Goal: Task Accomplishment & Management: Manage account settings

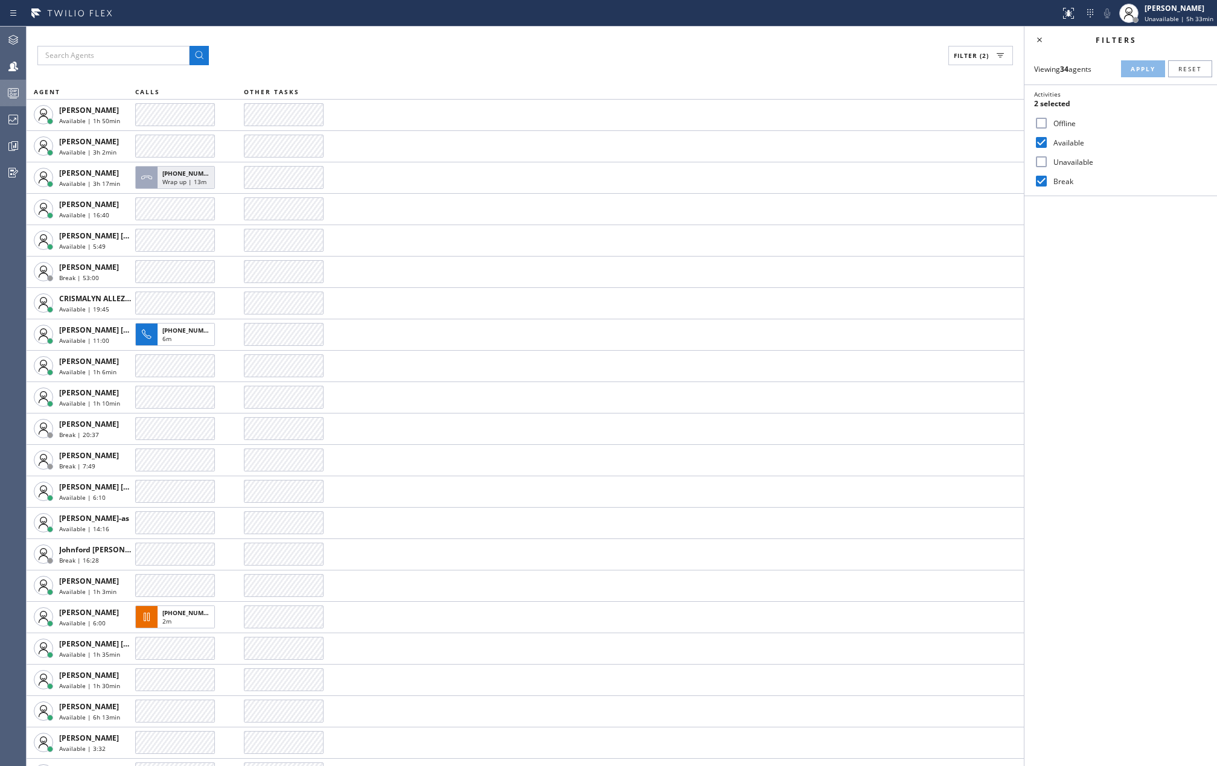
click at [10, 94] on circle at bounding box center [11, 95] width 2 height 2
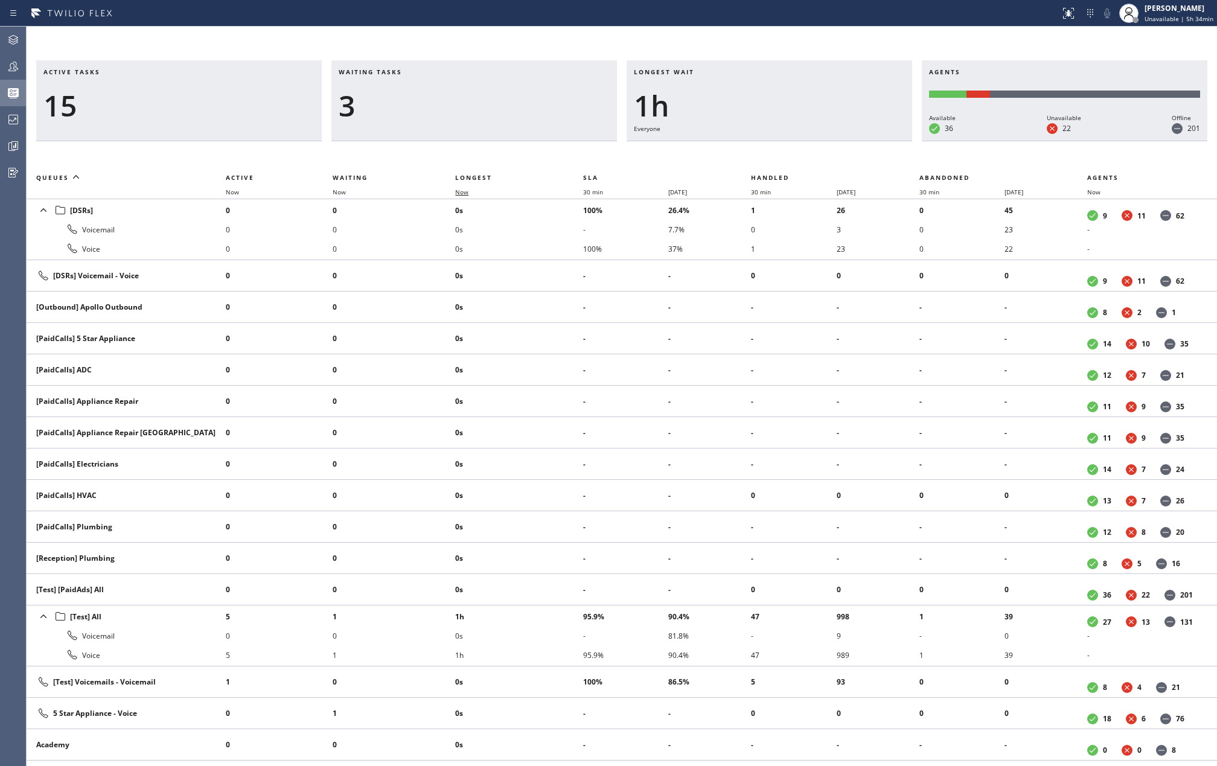
click at [461, 191] on span "Now" at bounding box center [461, 192] width 13 height 8
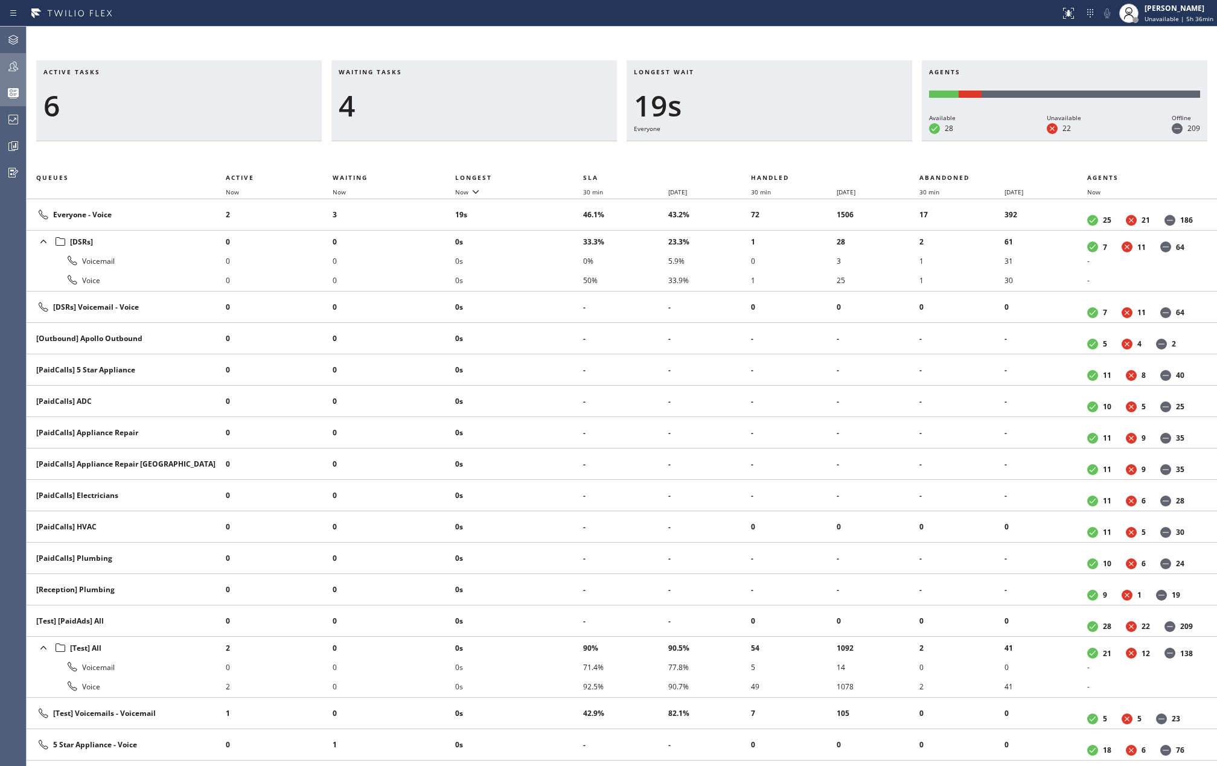
click at [15, 60] on icon at bounding box center [13, 66] width 14 height 14
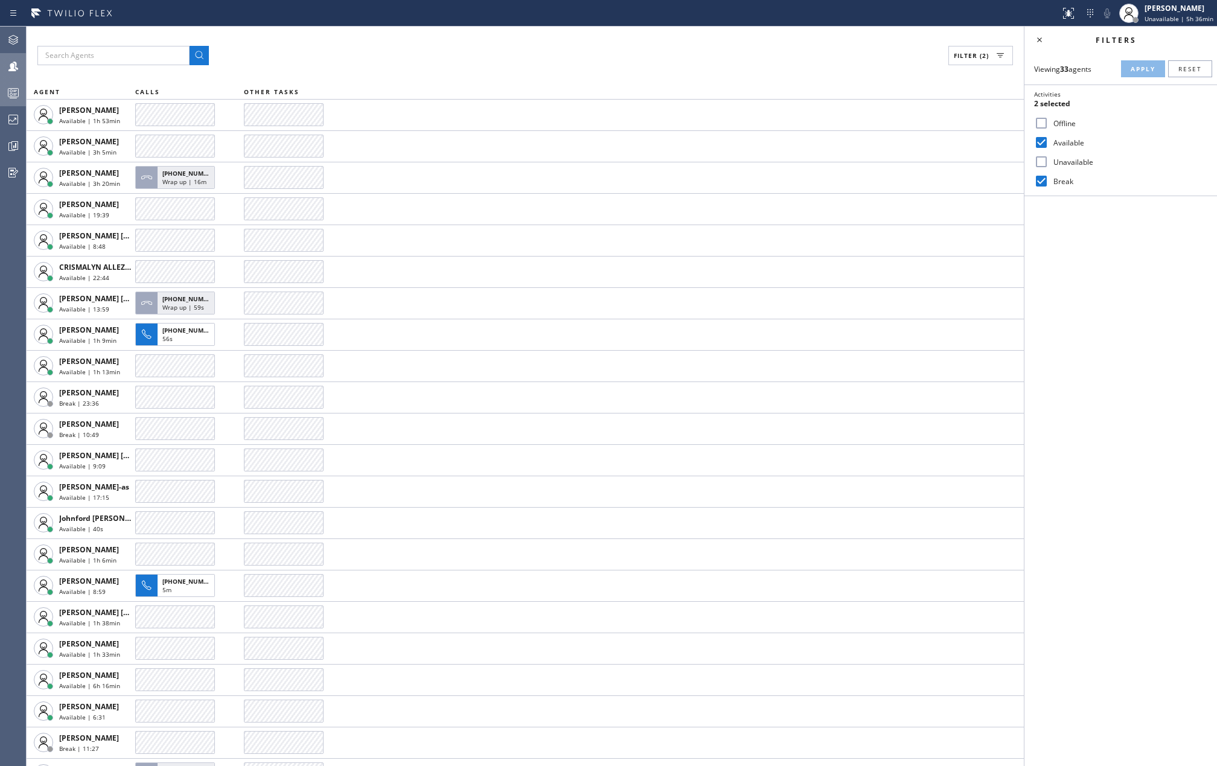
click at [344, 59] on div "Filter (2)" at bounding box center [525, 55] width 976 height 19
click at [13, 93] on icon at bounding box center [13, 93] width 14 height 14
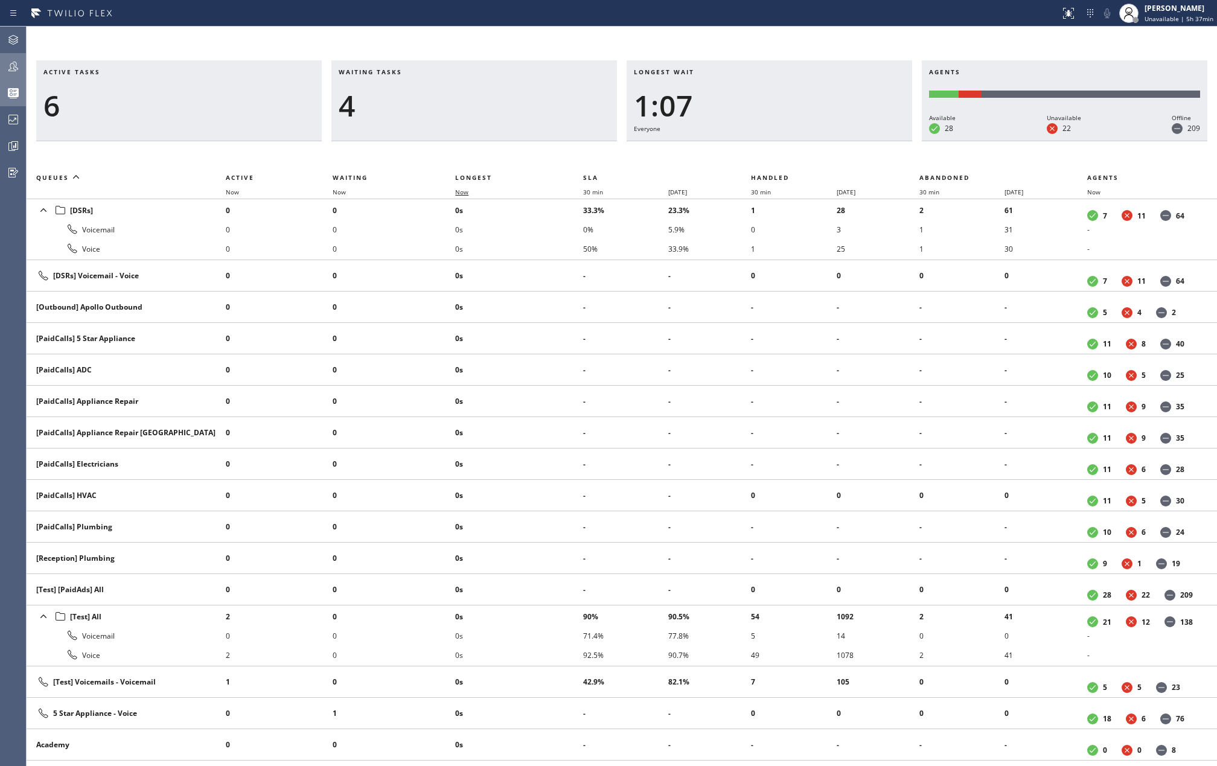
click at [467, 191] on span "Now" at bounding box center [461, 192] width 13 height 8
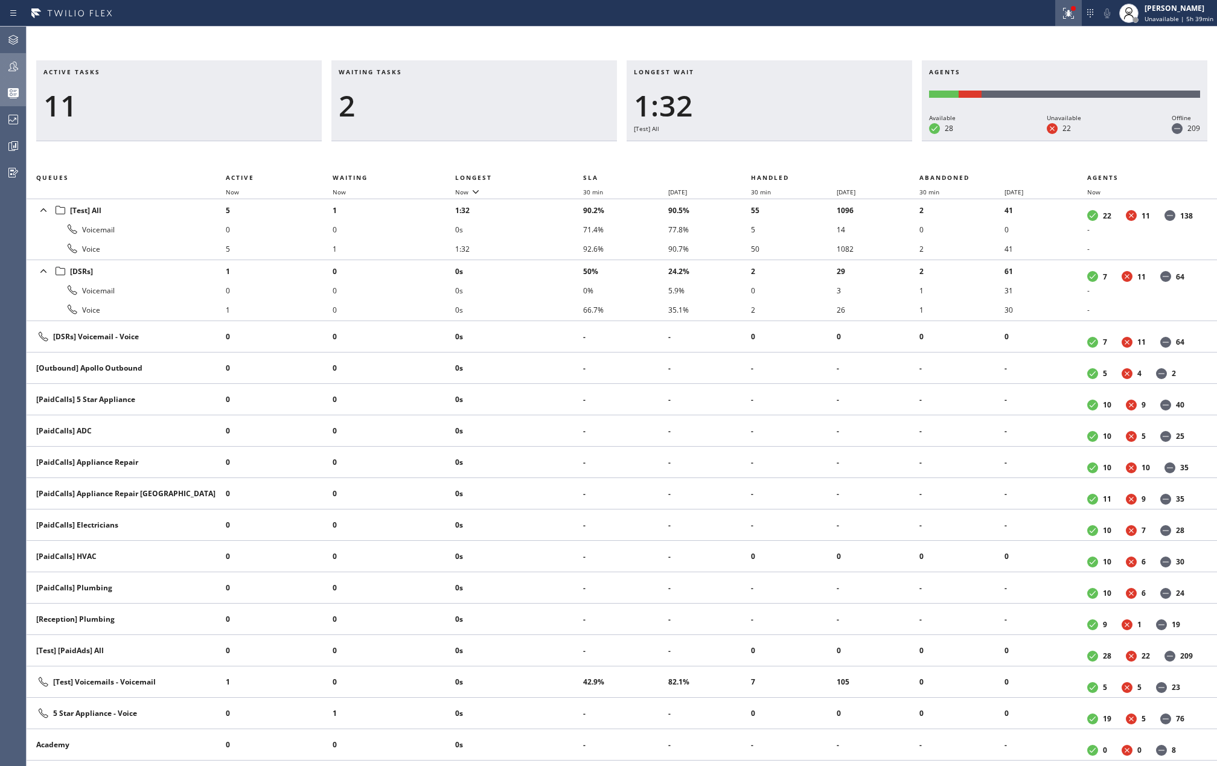
click at [1080, 18] on div at bounding box center [1068, 13] width 27 height 14
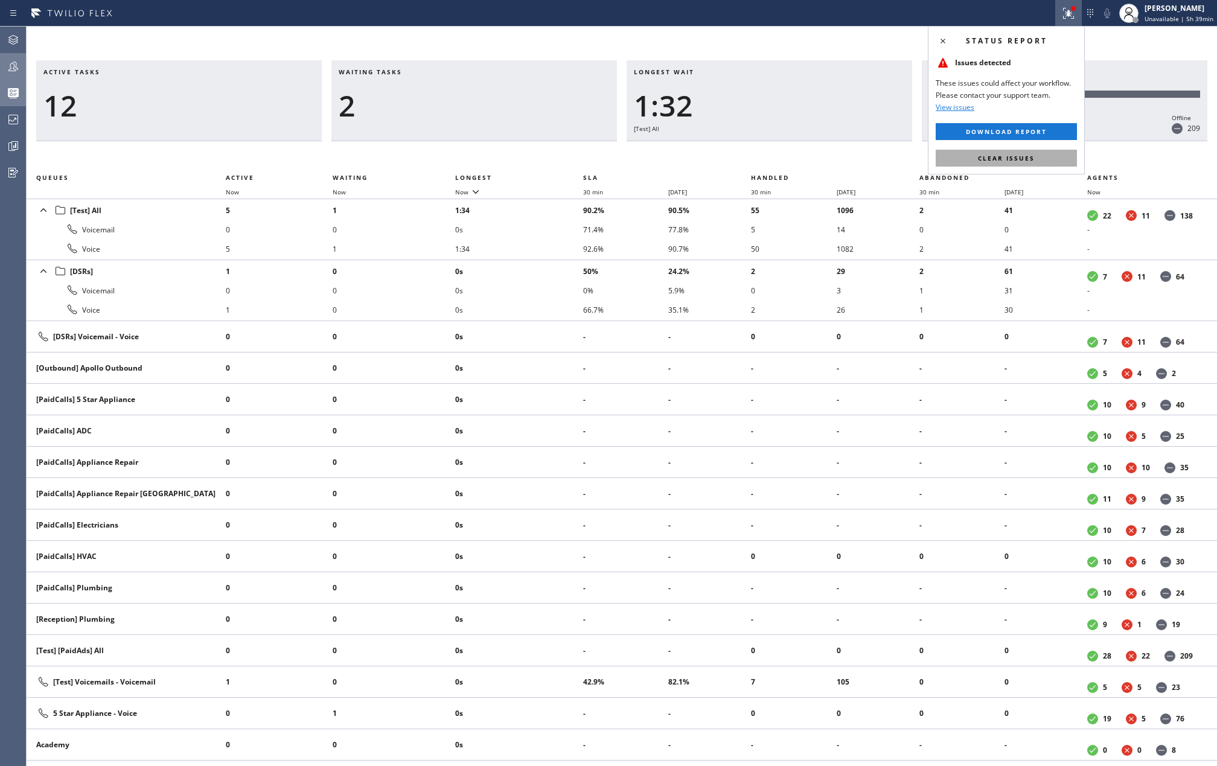
click at [1030, 158] on span "Clear issues" at bounding box center [1006, 158] width 57 height 8
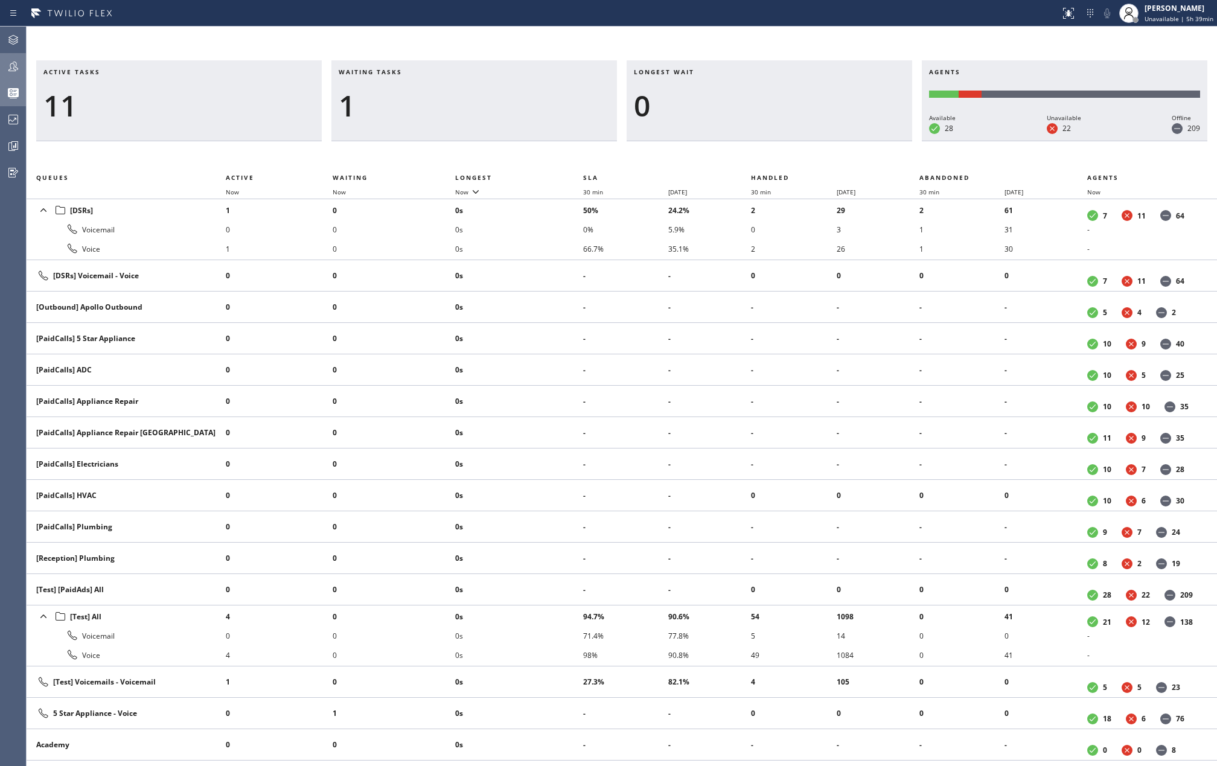
click at [824, 33] on div "Active tasks 11 Waiting tasks 1 Longest wait 0 Agents Available 28 Unavailable …" at bounding box center [622, 397] width 1191 height 740
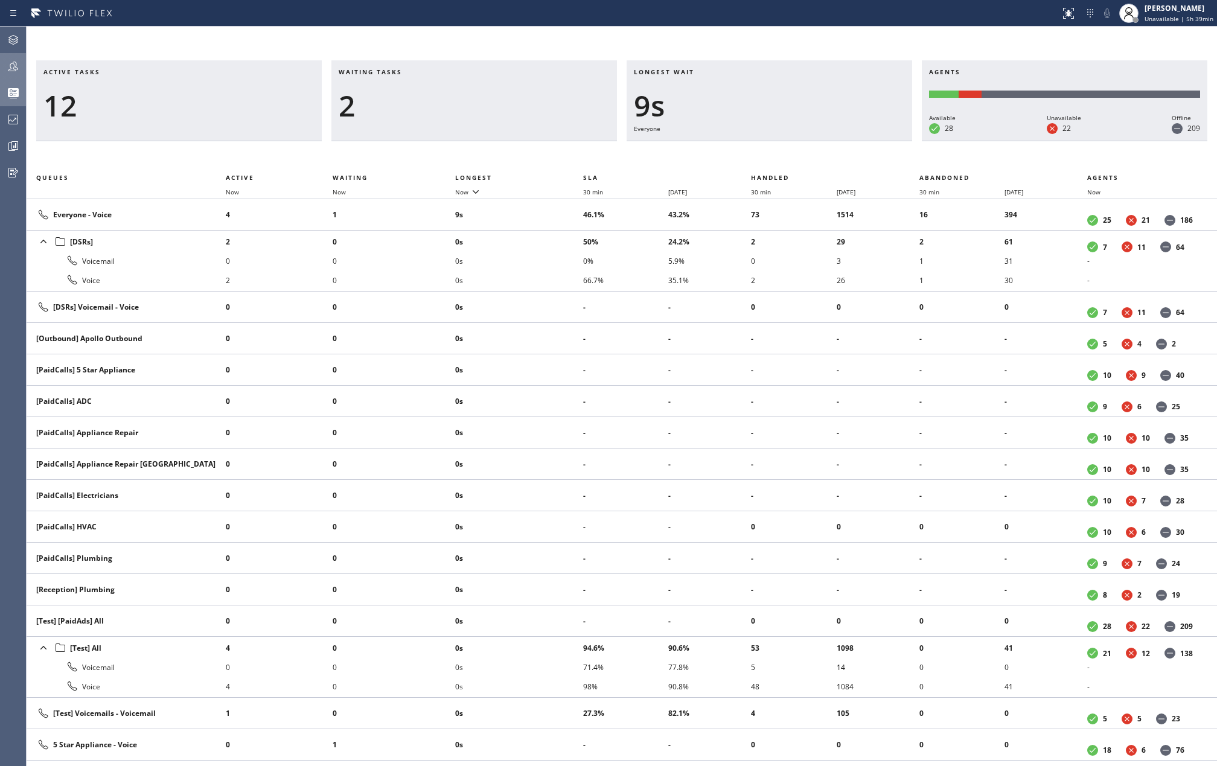
click at [478, 48] on div "Active tasks 12 Waiting tasks 2 Longest wait 9s Everyone Agents Available 28 Un…" at bounding box center [622, 397] width 1191 height 740
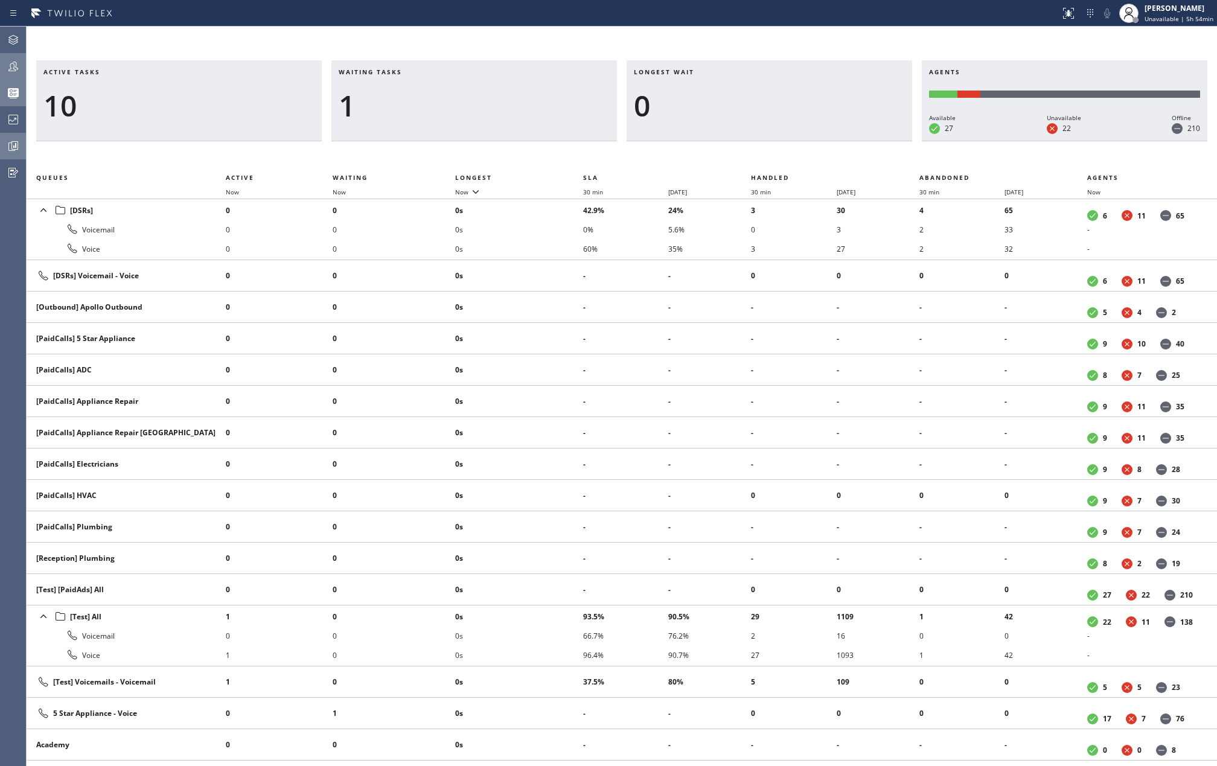
click at [11, 146] on icon at bounding box center [13, 146] width 14 height 14
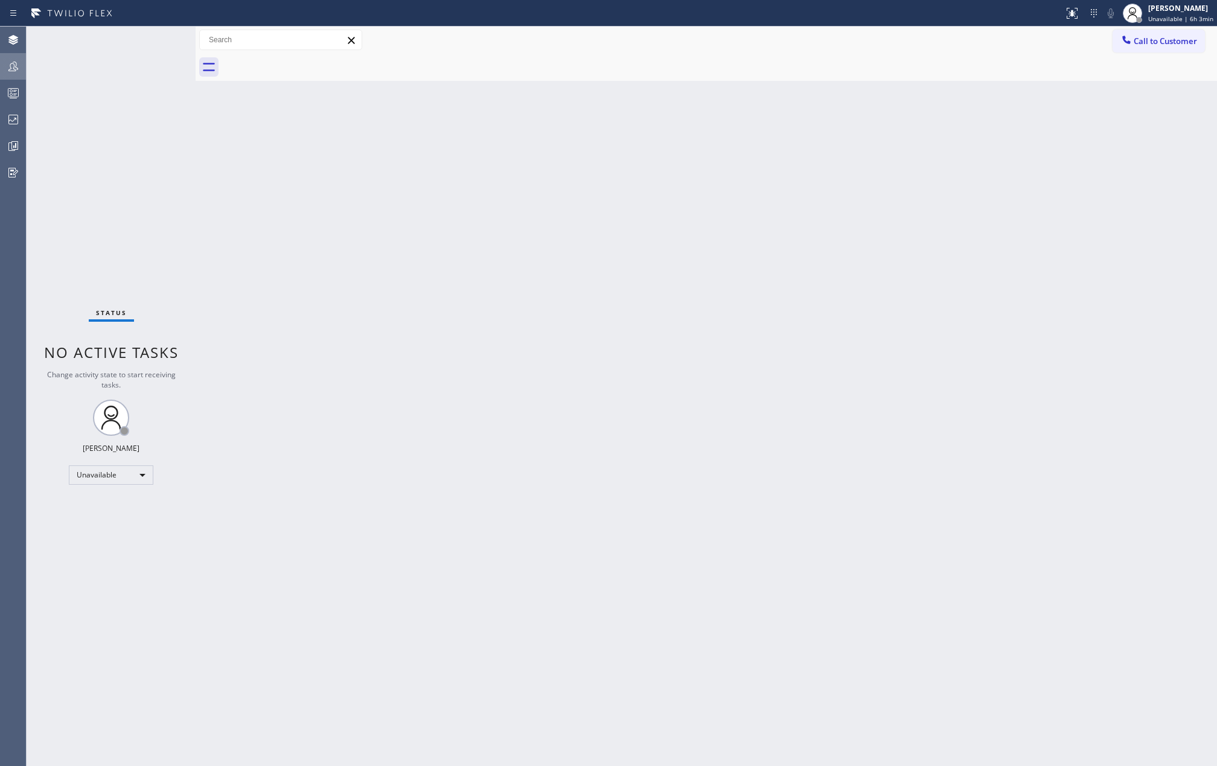
click at [12, 64] on icon at bounding box center [13, 66] width 14 height 14
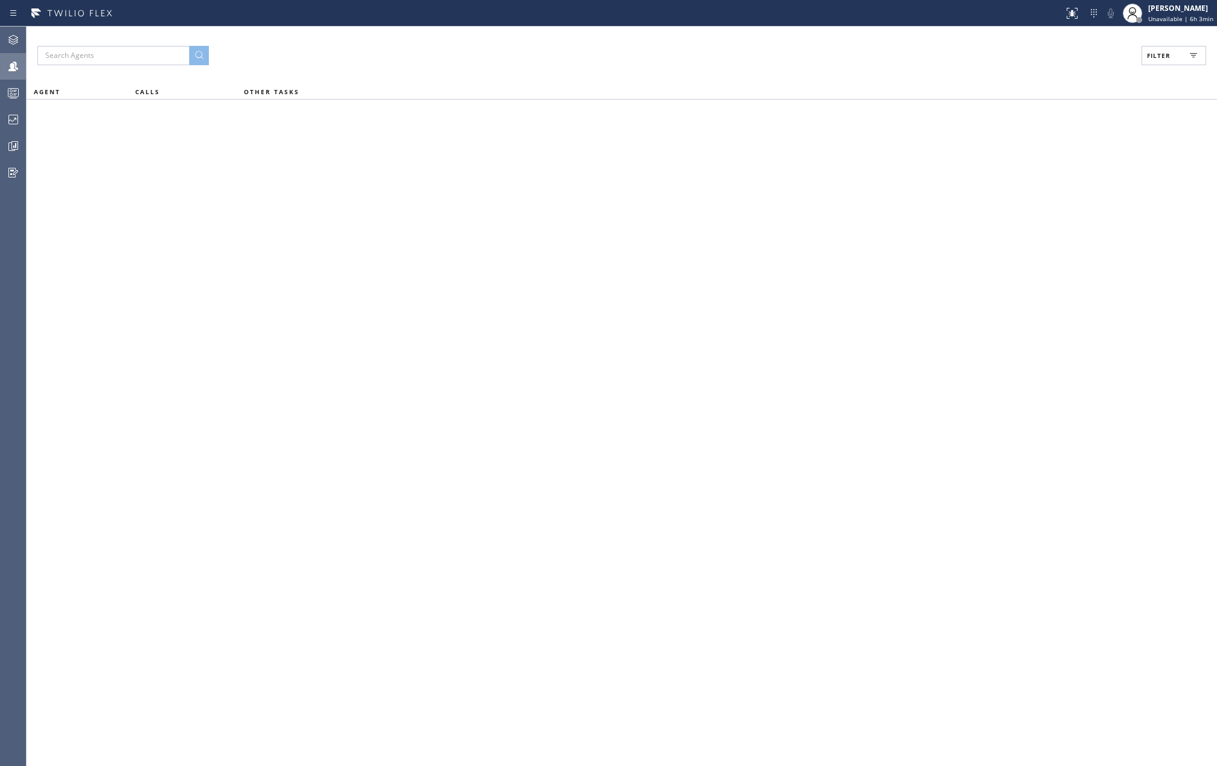
click at [1169, 59] on span "Filter" at bounding box center [1159, 55] width 24 height 8
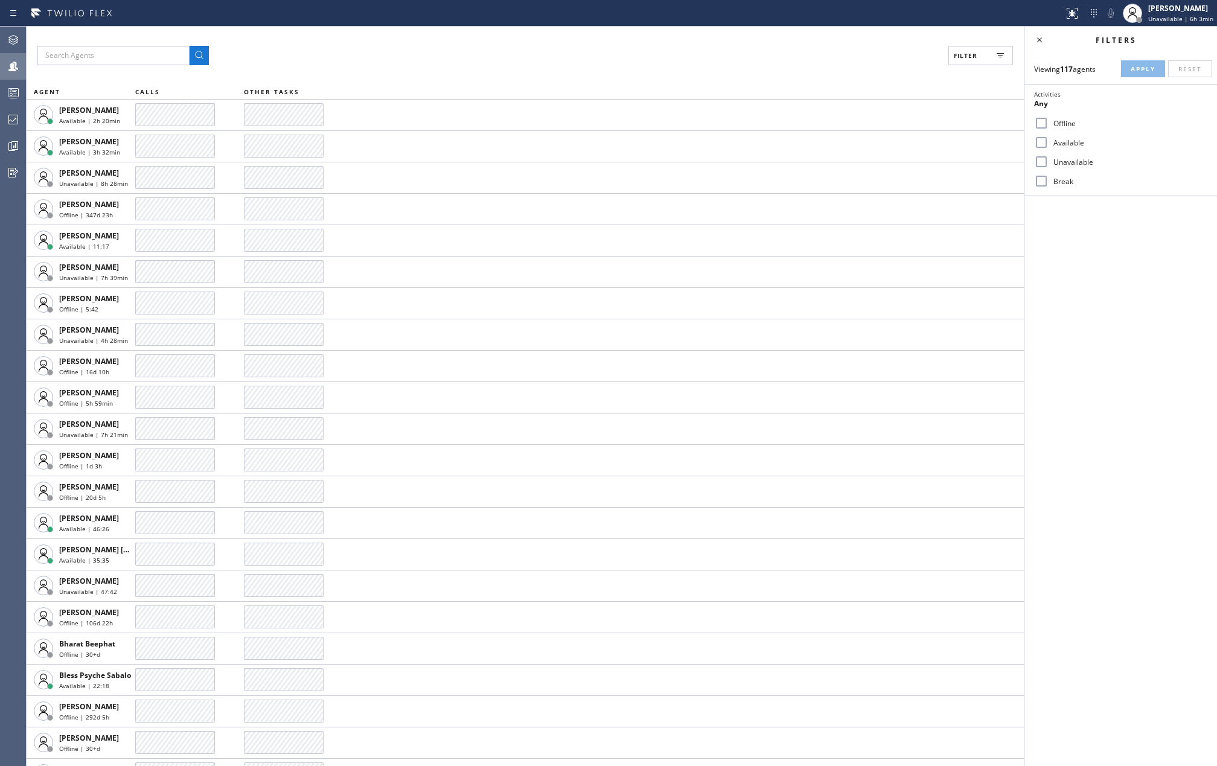
click at [1042, 145] on input "Available" at bounding box center [1041, 142] width 14 height 14
checkbox input "true"
click at [1044, 181] on input "Break" at bounding box center [1041, 181] width 14 height 14
click at [1140, 69] on span "Apply" at bounding box center [1143, 69] width 25 height 8
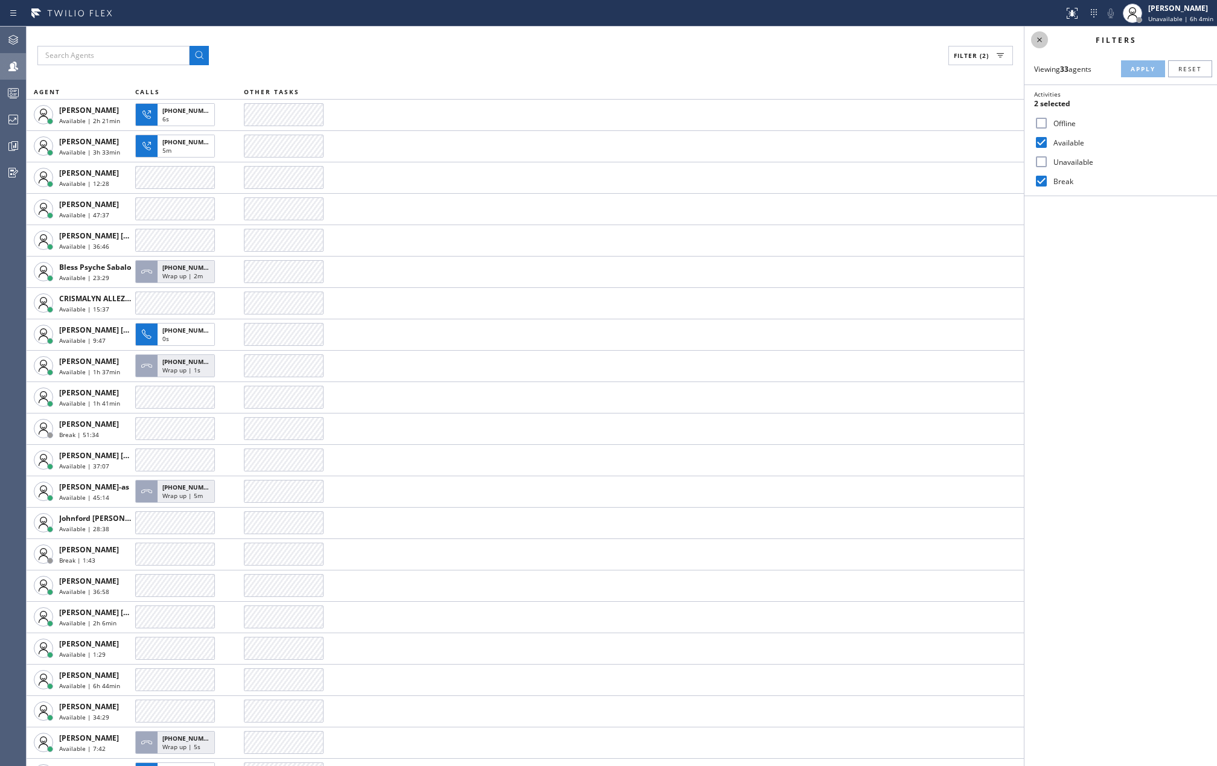
click at [1037, 42] on icon at bounding box center [1039, 40] width 14 height 14
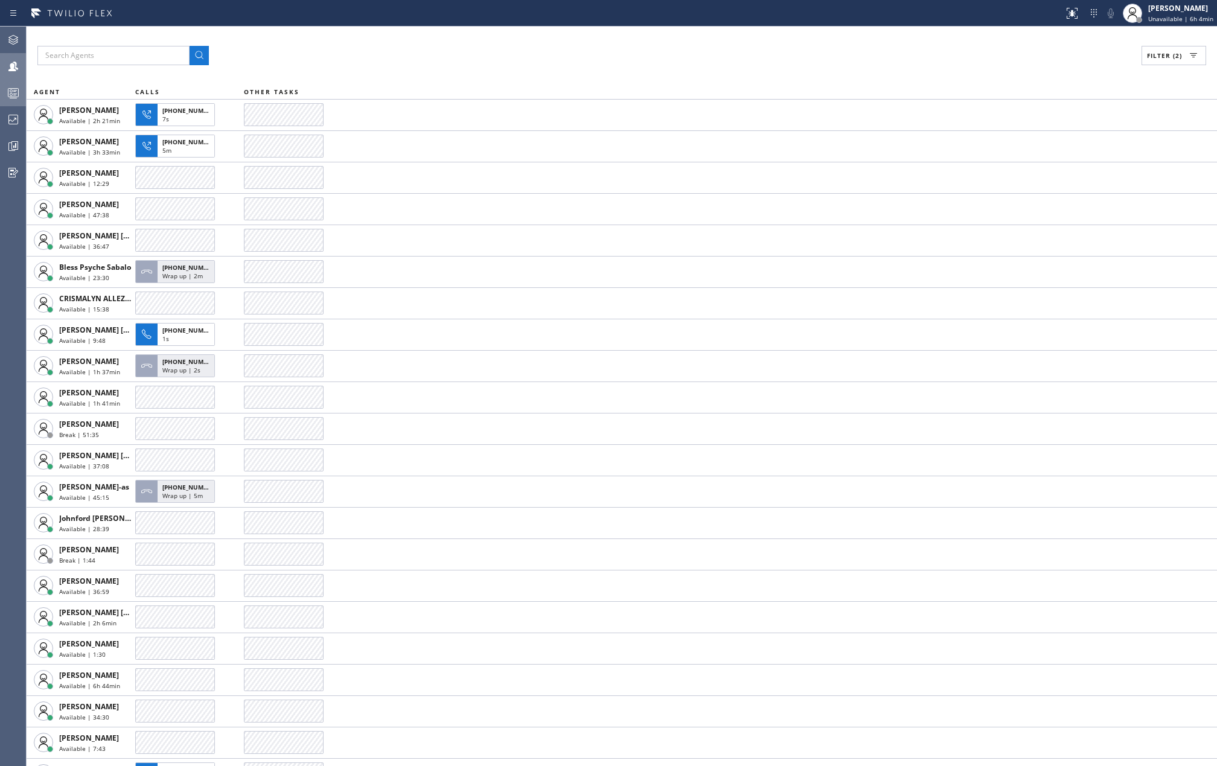
click at [12, 92] on icon at bounding box center [13, 93] width 14 height 14
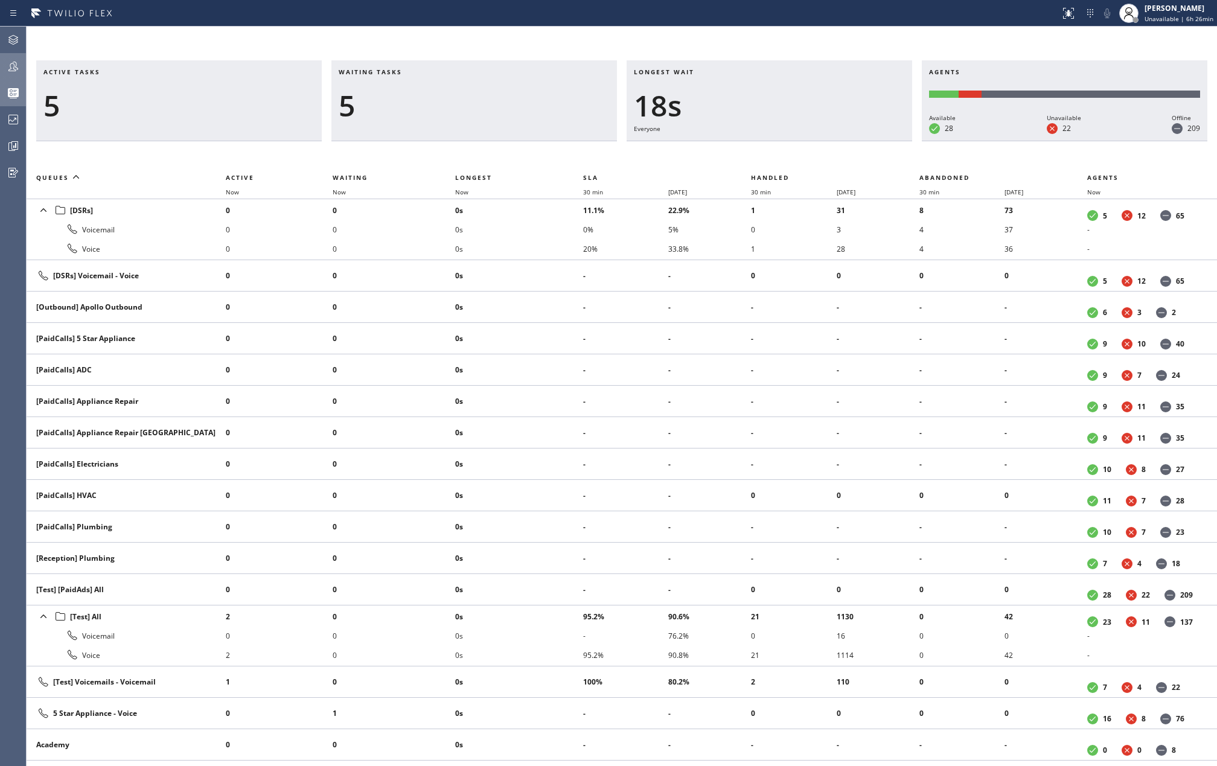
click at [533, 50] on div "Active tasks 5 Waiting tasks 5 Longest wait 18s Everyone Agents Available 28 Un…" at bounding box center [622, 397] width 1191 height 740
click at [10, 68] on icon at bounding box center [13, 66] width 14 height 14
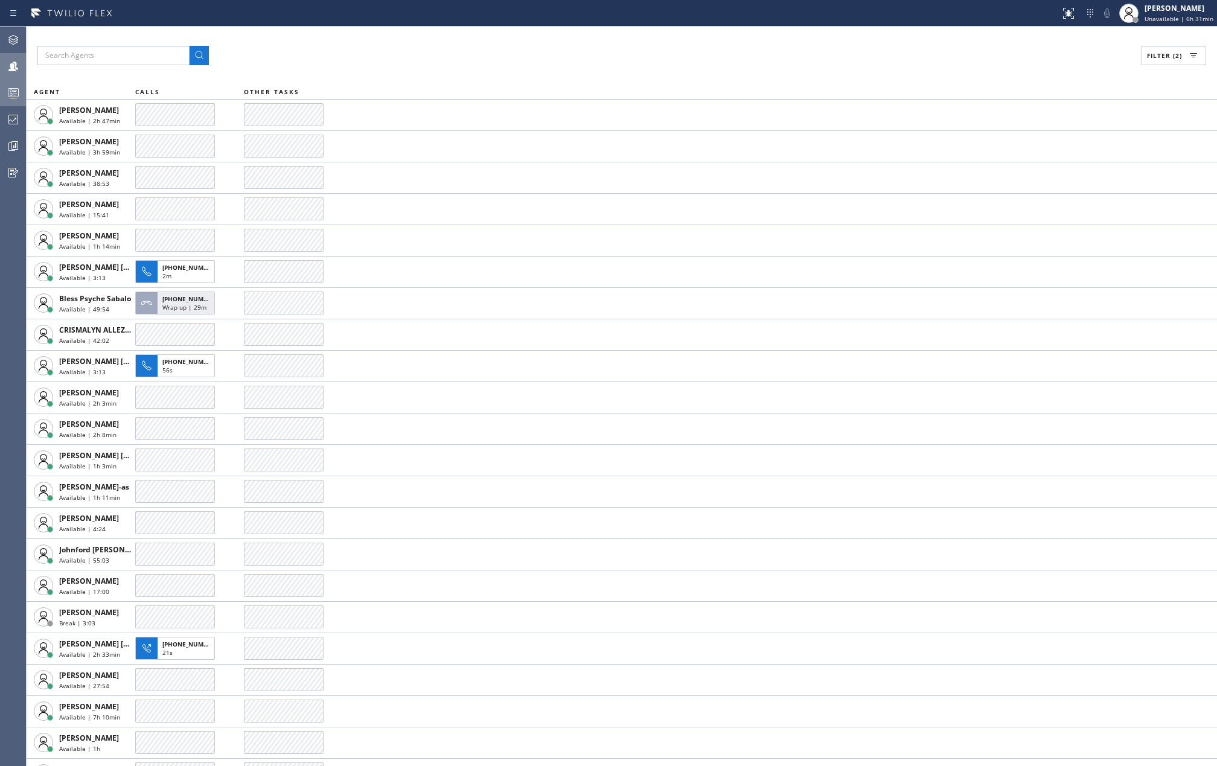
click at [1163, 54] on span "Filter (2)" at bounding box center [1164, 55] width 35 height 8
click at [1044, 177] on input "Break" at bounding box center [1041, 181] width 14 height 14
click at [1138, 63] on button "Apply" at bounding box center [1143, 68] width 44 height 17
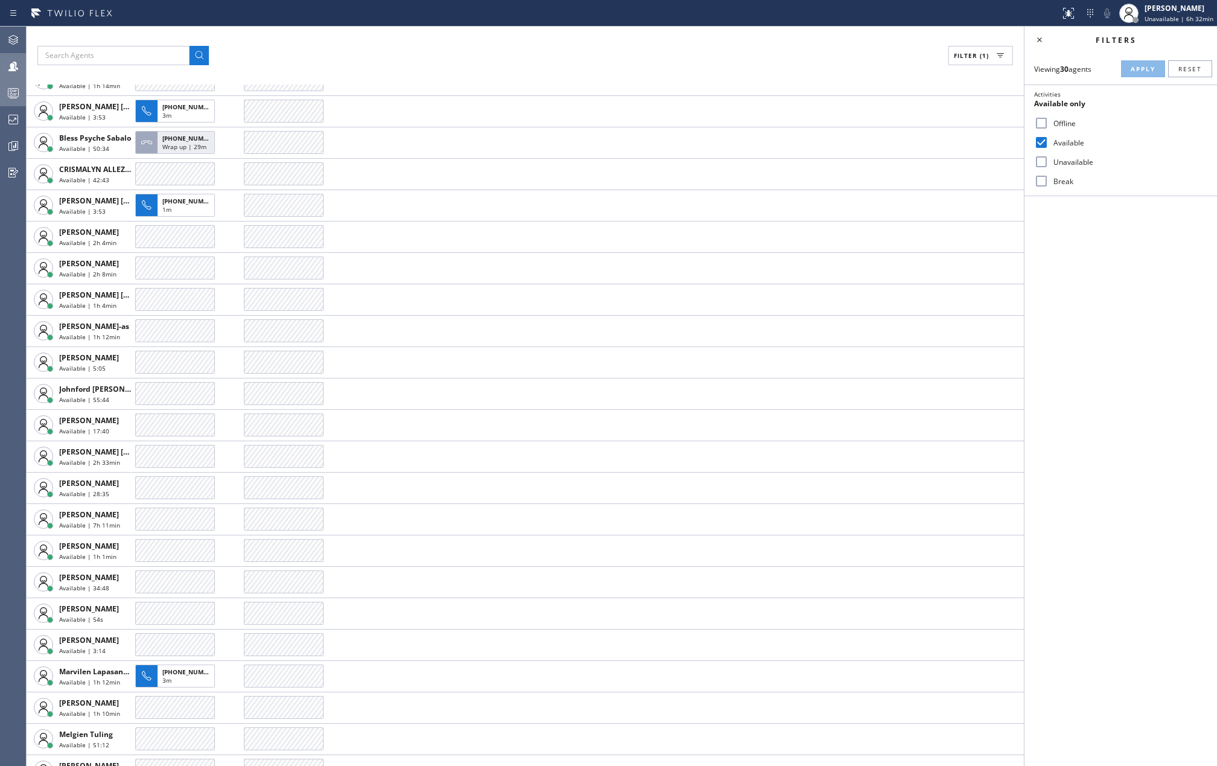
scroll to position [275, 0]
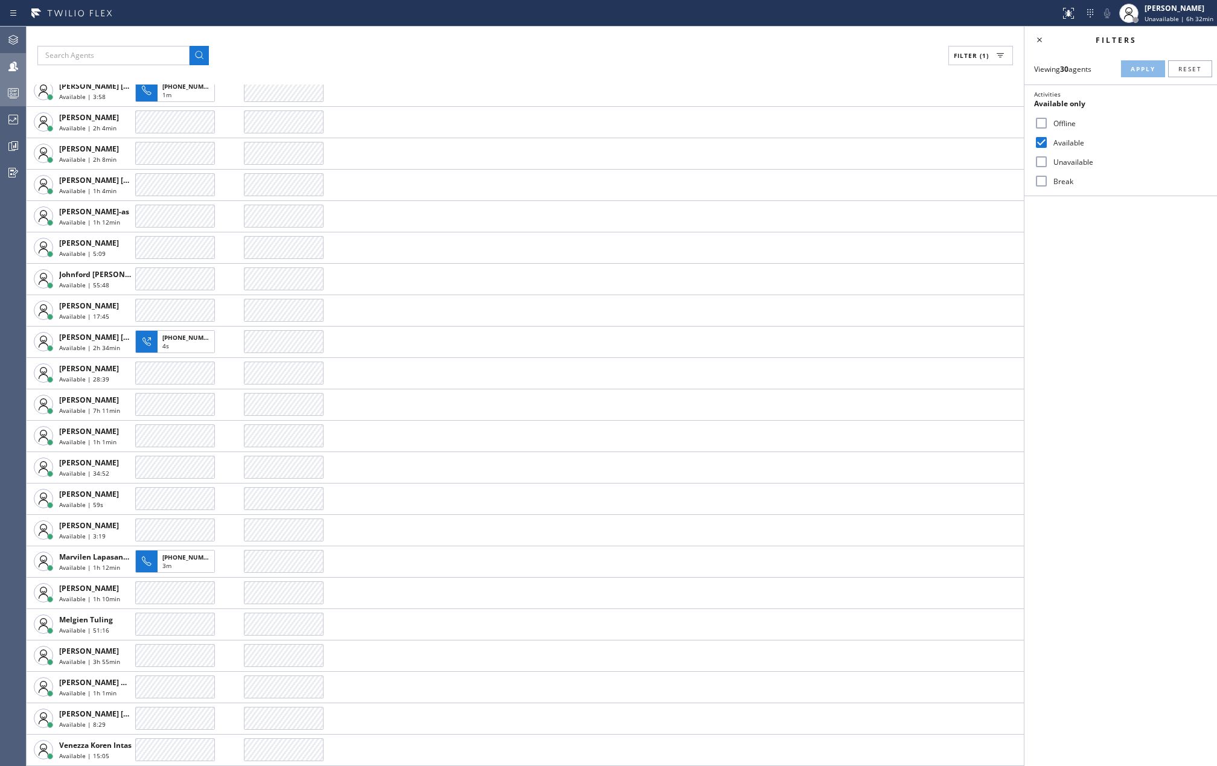
click at [14, 91] on icon at bounding box center [13, 95] width 7 height 8
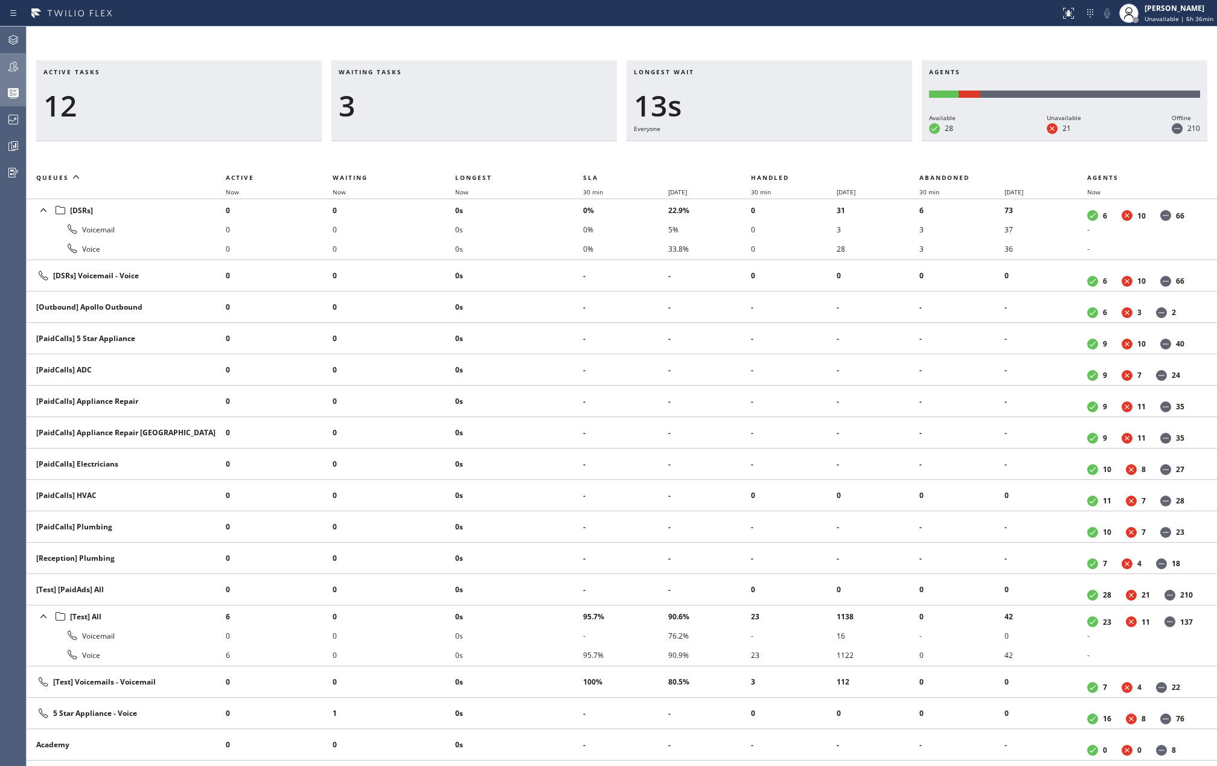
click at [653, 35] on div "Active tasks 12 Waiting tasks 3 Longest wait 13s Everyone Agents Available 28 U…" at bounding box center [622, 397] width 1191 height 740
click at [645, 32] on div "Active tasks 6 Waiting tasks 6 Longest wait 57s [DSRs] Agents Available 30 Unav…" at bounding box center [622, 397] width 1191 height 740
click at [22, 68] on div at bounding box center [13, 66] width 27 height 14
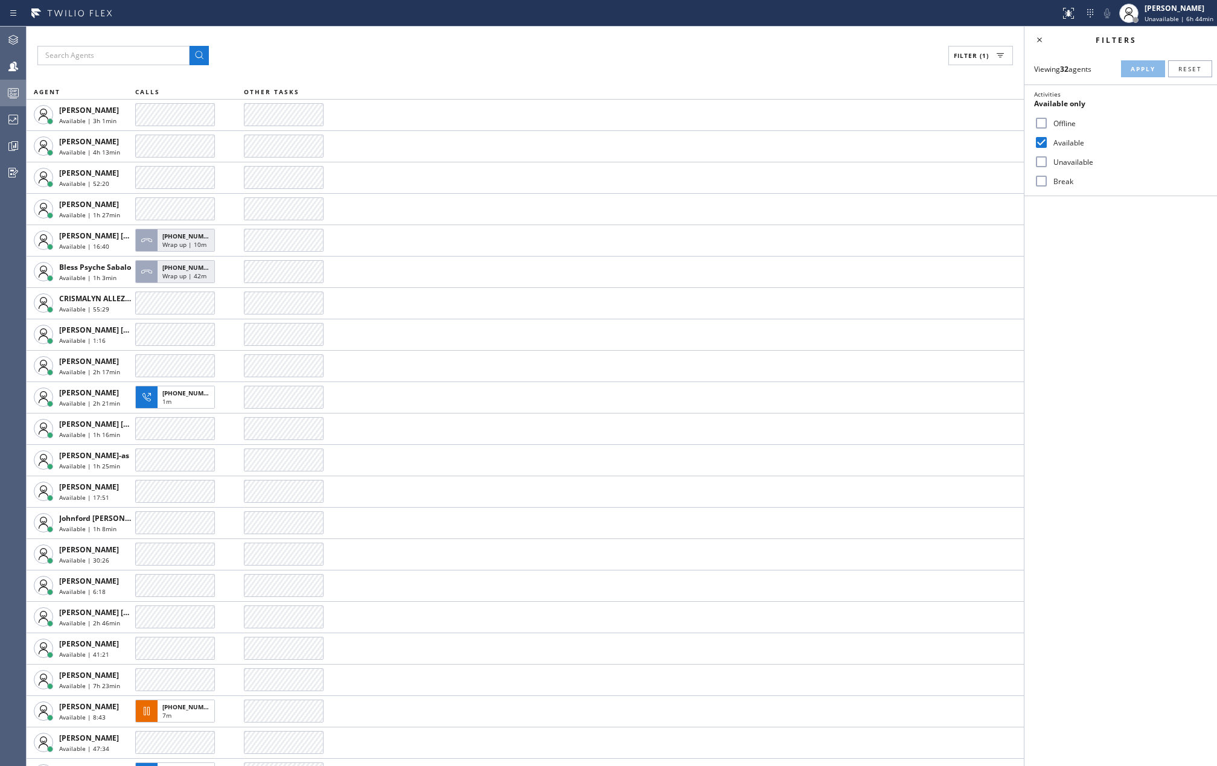
click at [15, 92] on icon at bounding box center [13, 95] width 7 height 8
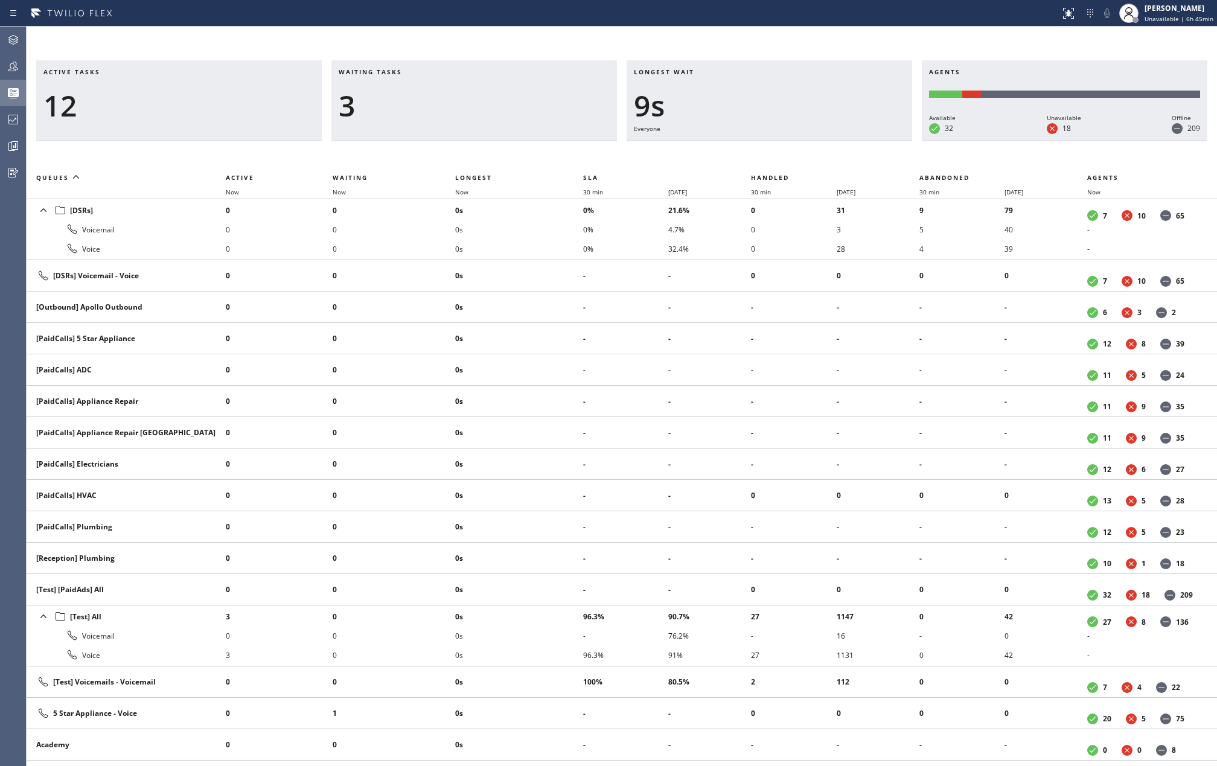
click at [635, 50] on div "Active tasks 12 Waiting tasks 3 Longest wait 9s Everyone Agents Available 32 Un…" at bounding box center [622, 397] width 1191 height 740
click at [16, 146] on icon at bounding box center [14, 145] width 3 height 5
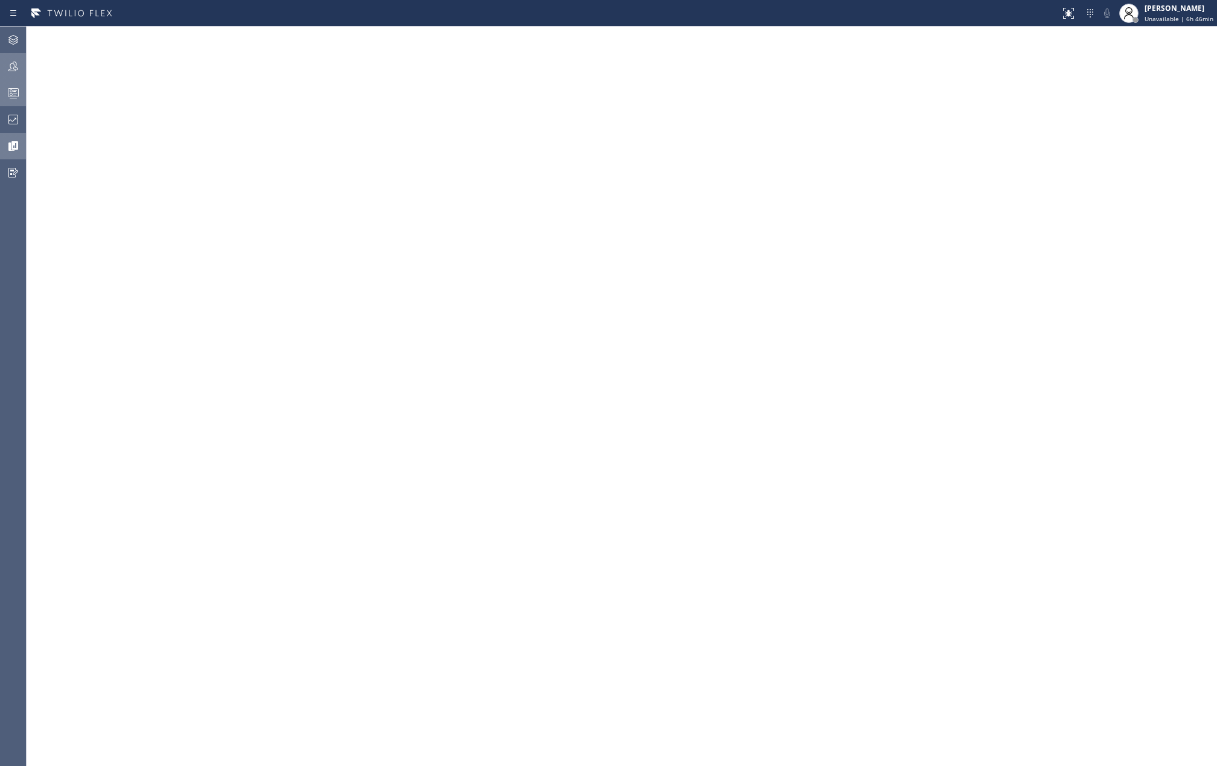
click at [10, 71] on icon at bounding box center [13, 67] width 10 height 10
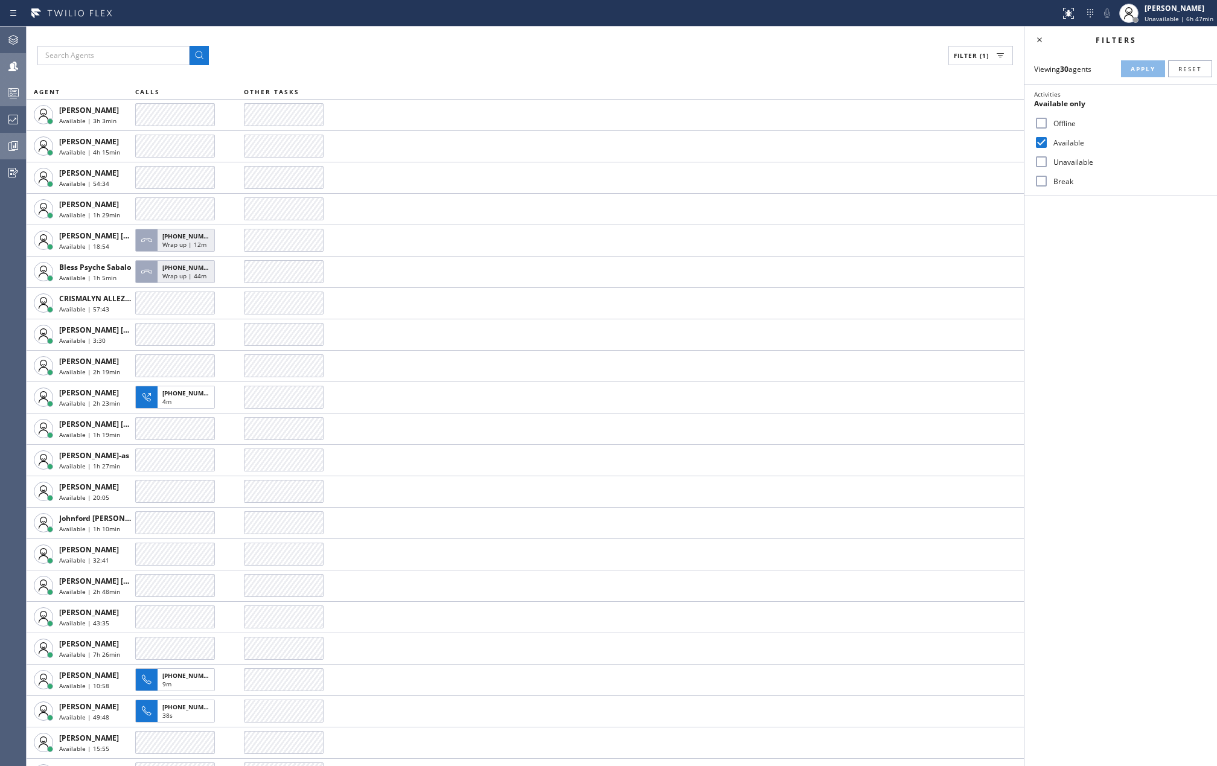
click at [1042, 182] on input "Break" at bounding box center [1041, 181] width 14 height 14
checkbox input "true"
click at [1141, 66] on span "Apply" at bounding box center [1143, 69] width 25 height 8
click at [10, 149] on icon at bounding box center [13, 146] width 14 height 14
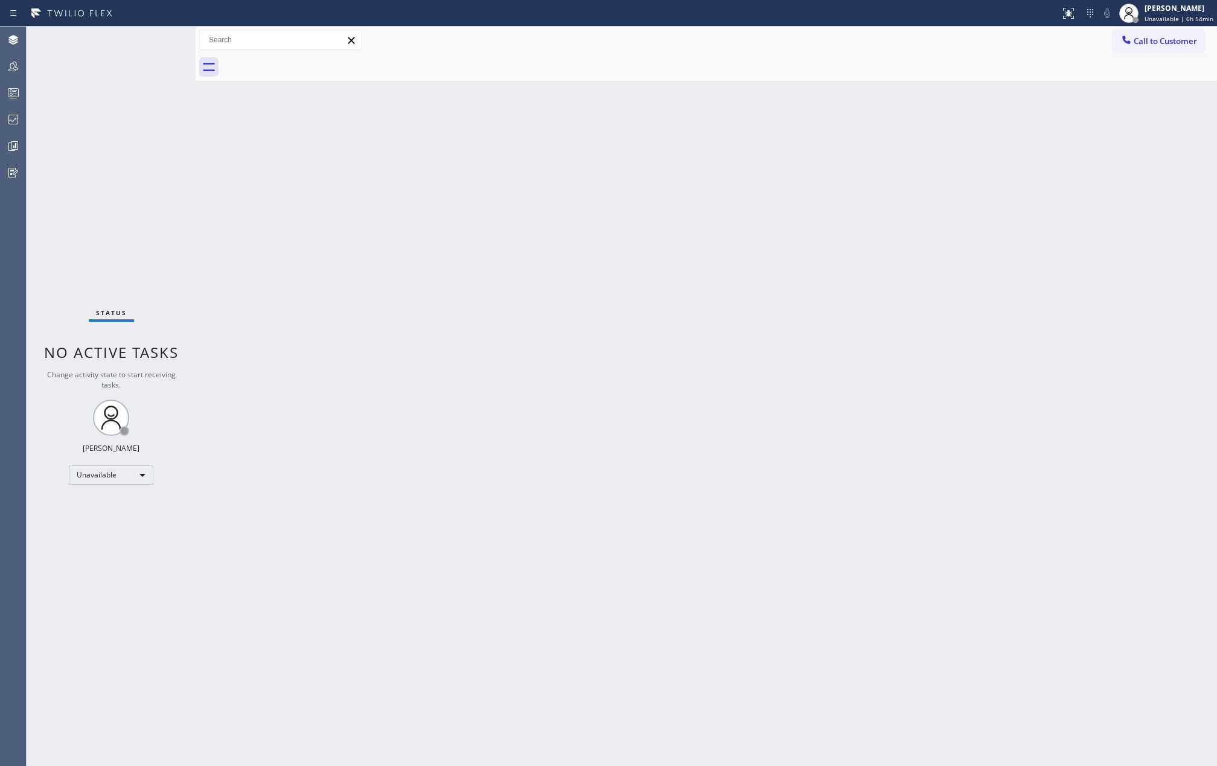
click at [887, 317] on div "Back to Dashboard Change Sender ID Customers Technicians Select a contact Outbo…" at bounding box center [707, 397] width 1022 height 740
click at [18, 66] on icon at bounding box center [13, 66] width 14 height 14
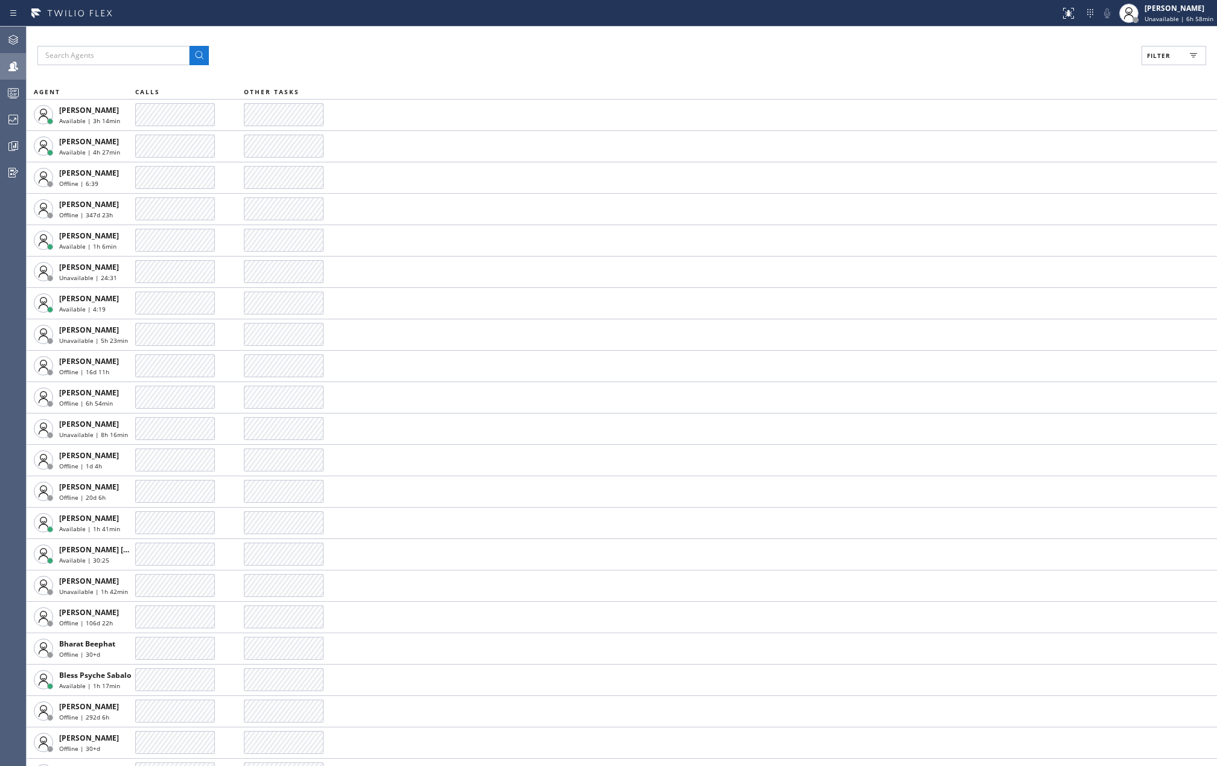
click at [1188, 56] on icon at bounding box center [1193, 55] width 14 height 14
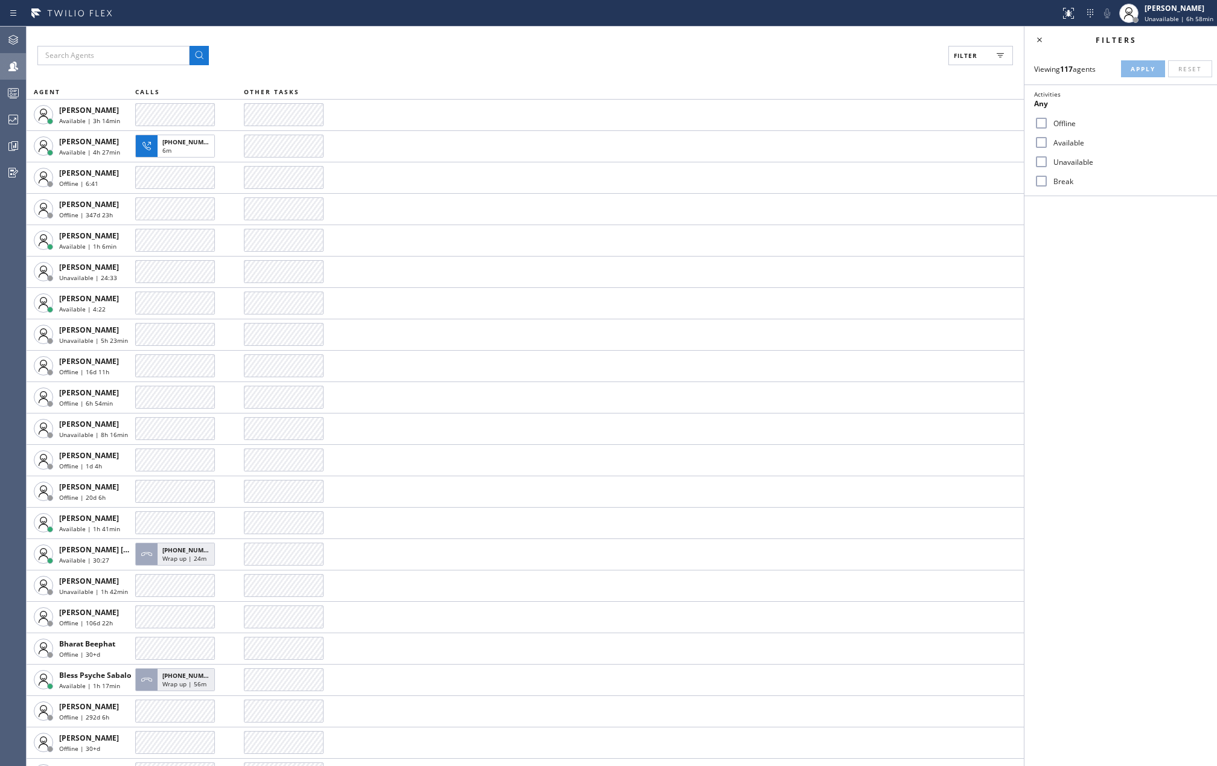
click at [1049, 143] on label "Available" at bounding box center [1128, 143] width 159 height 10
click at [1049, 143] on input "Available" at bounding box center [1041, 142] width 14 height 14
checkbox input "true"
click at [1040, 178] on input "Break" at bounding box center [1041, 181] width 14 height 14
checkbox input "true"
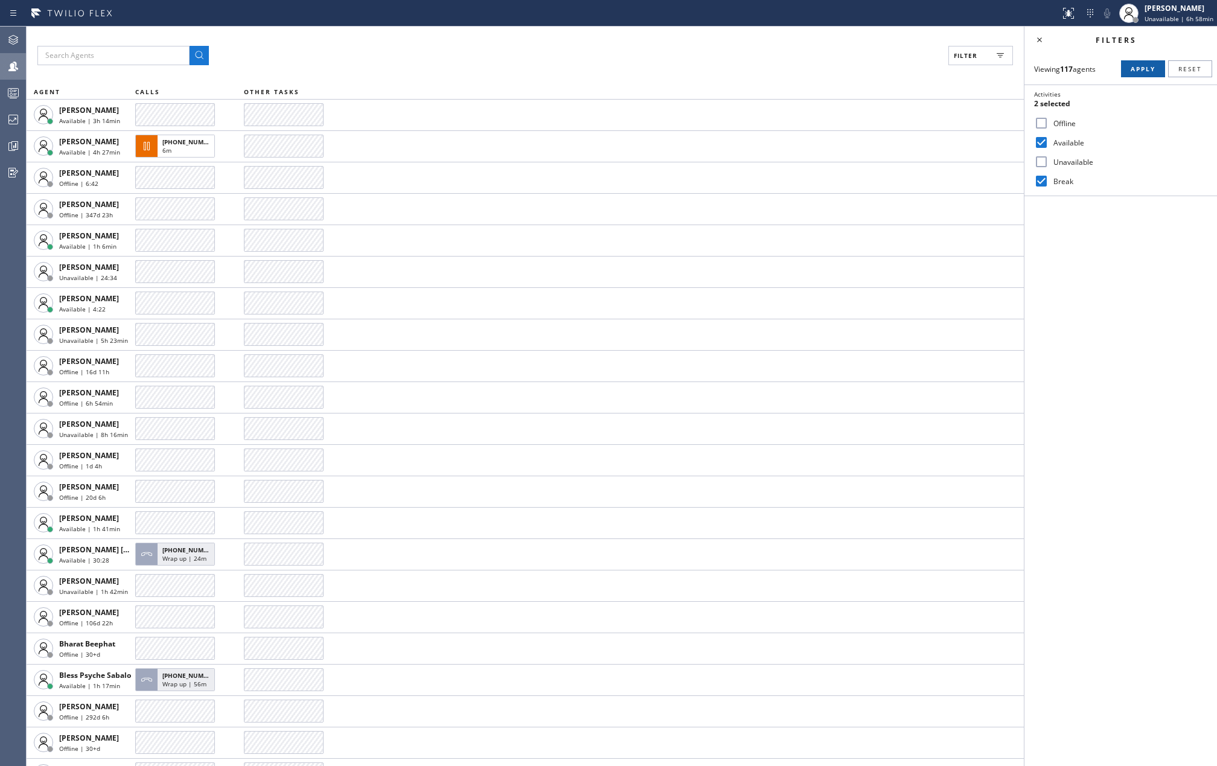
click at [1135, 65] on span "Apply" at bounding box center [1143, 69] width 25 height 8
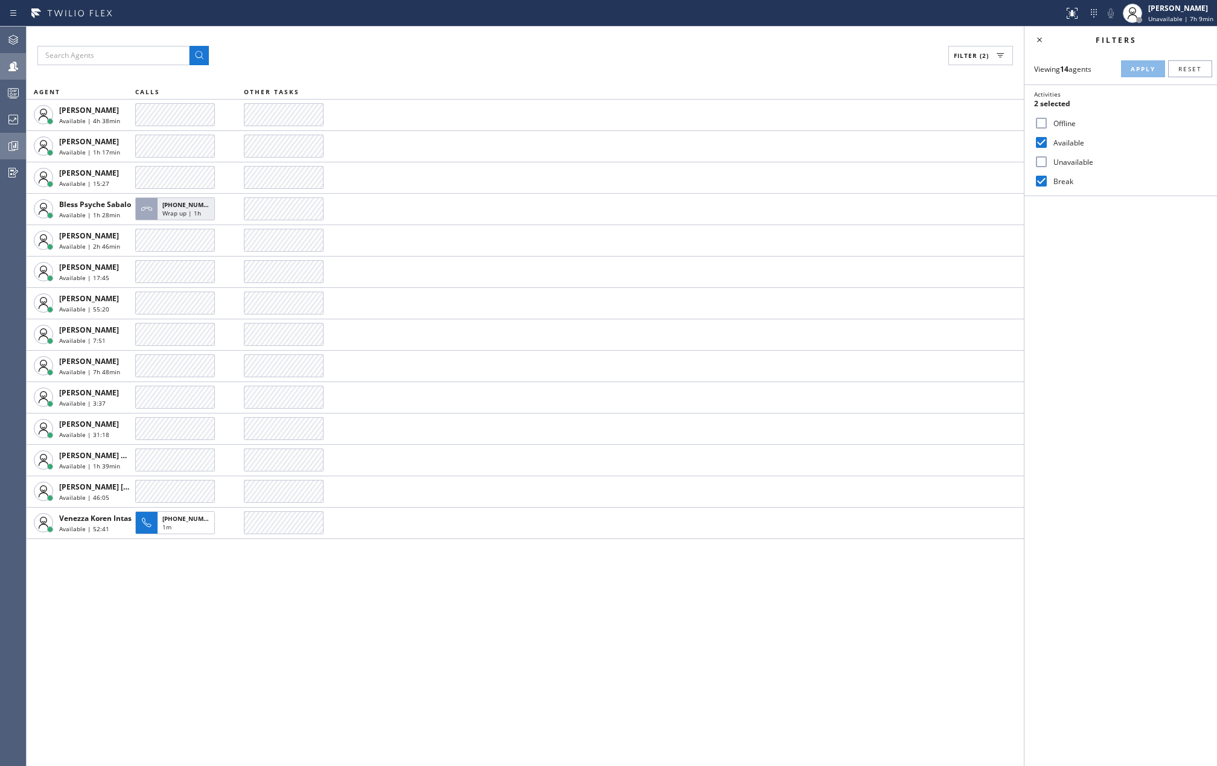
click at [23, 142] on div at bounding box center [13, 146] width 27 height 14
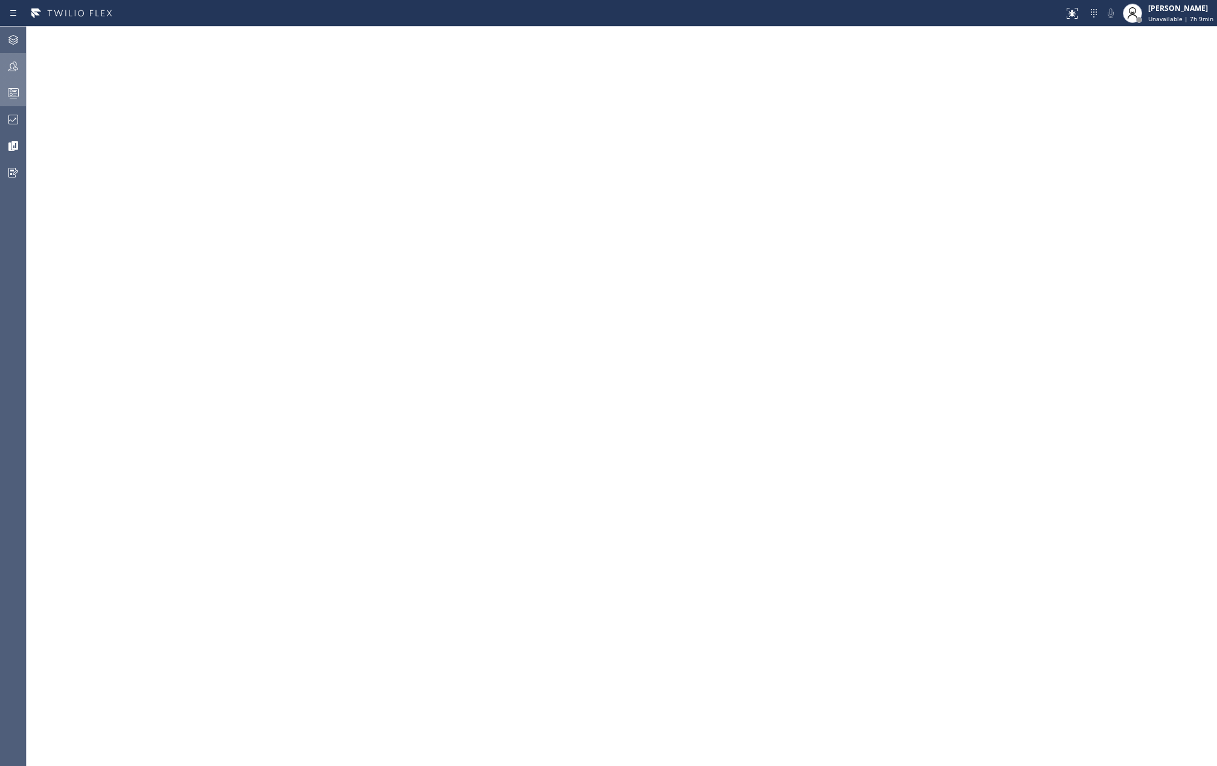
click at [13, 94] on icon at bounding box center [13, 93] width 14 height 14
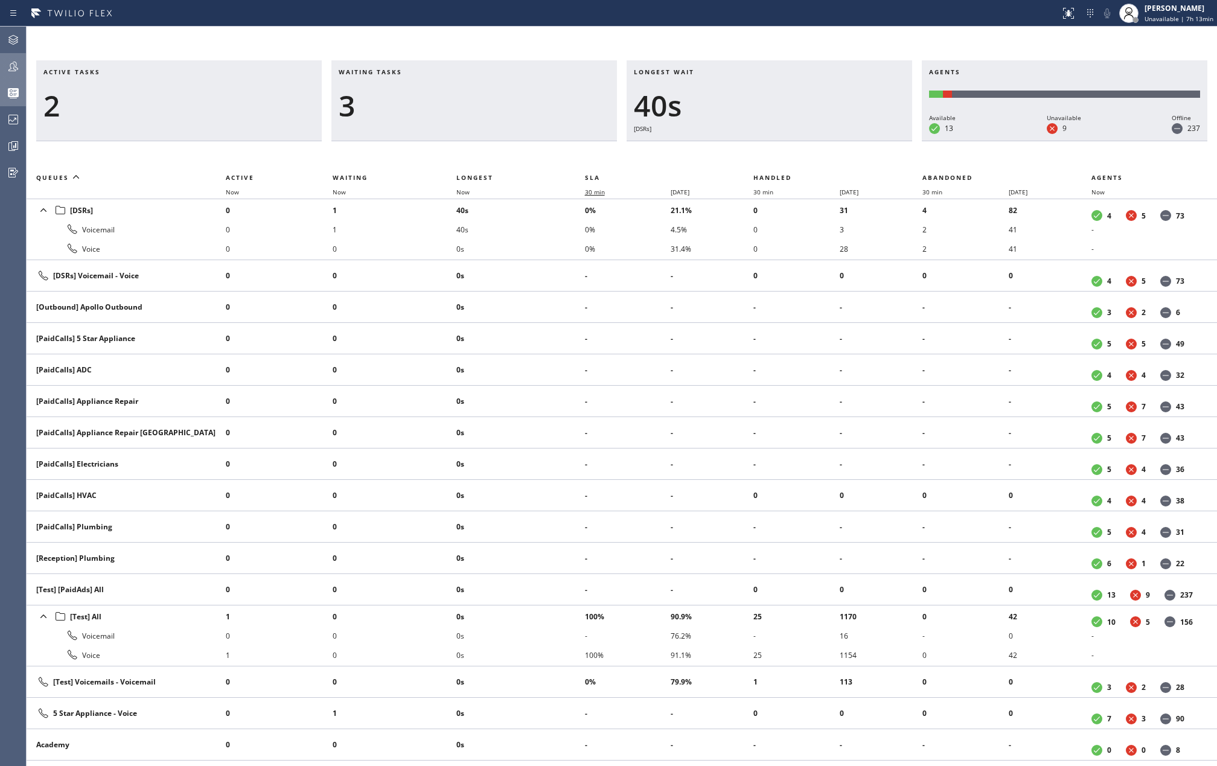
click at [597, 193] on span "30 min" at bounding box center [595, 192] width 20 height 8
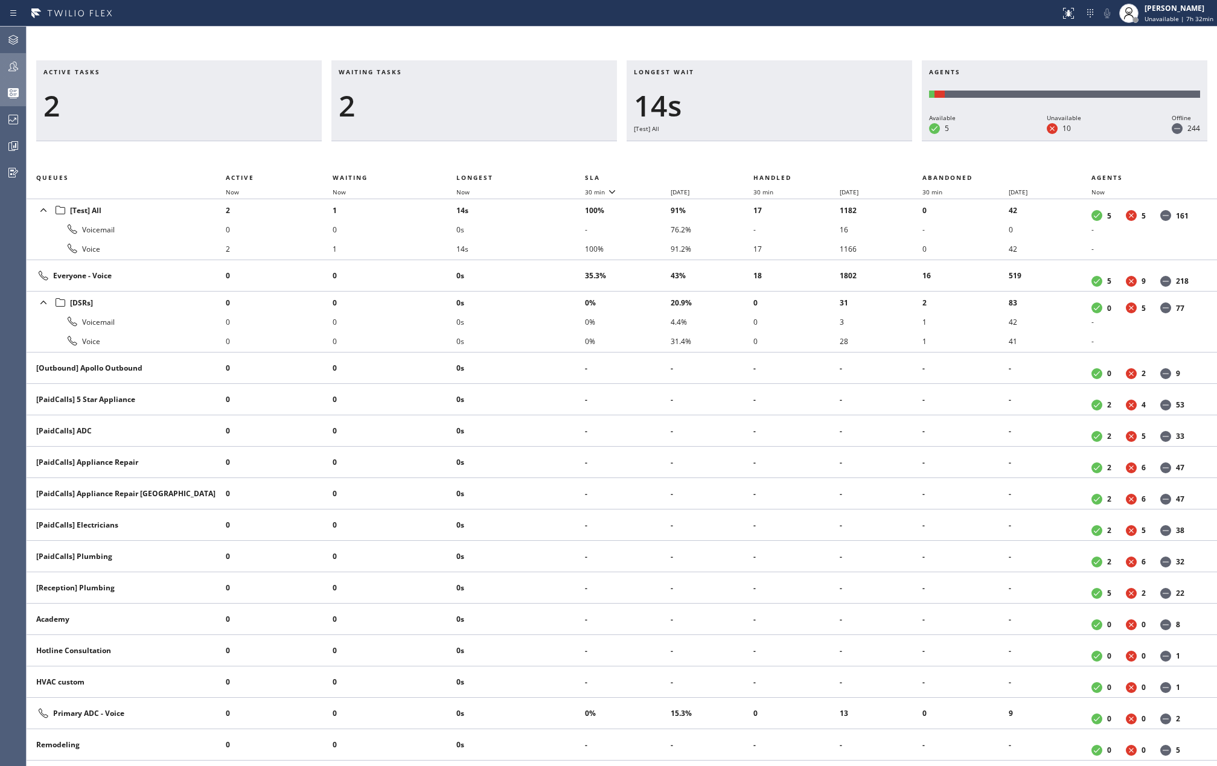
click at [13, 62] on icon at bounding box center [13, 67] width 10 height 10
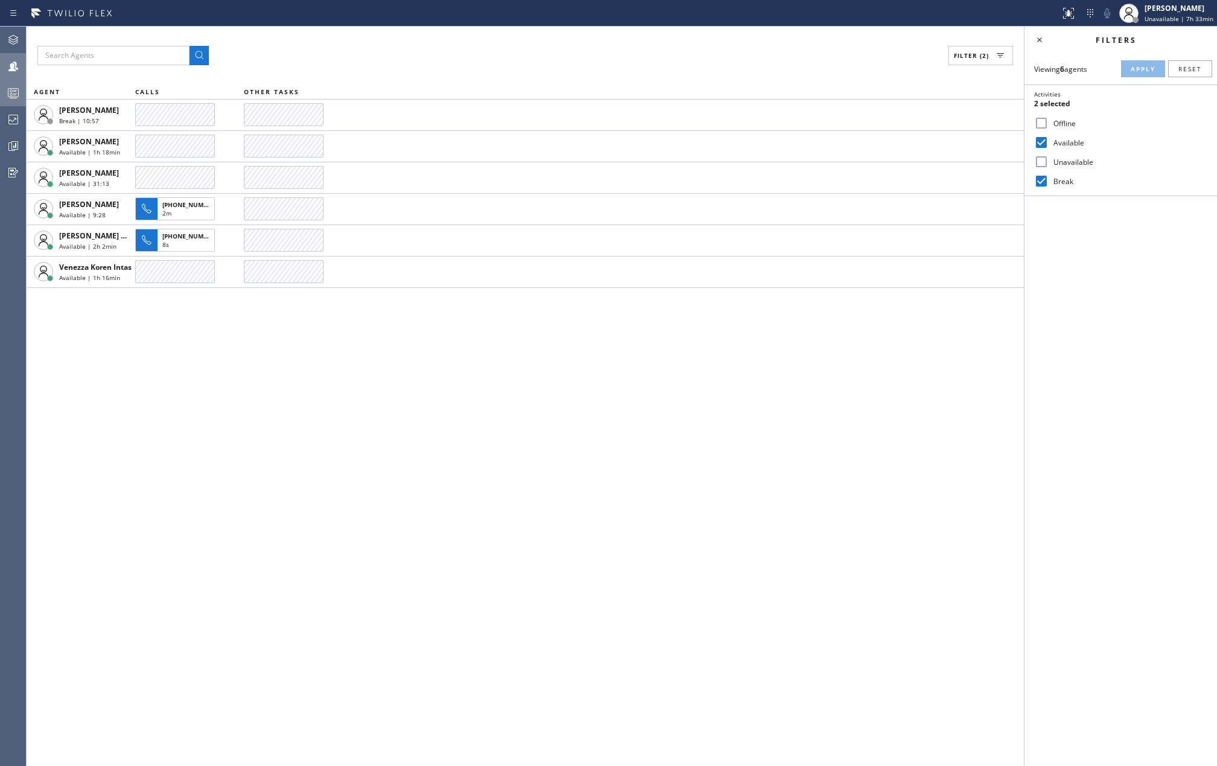
click at [12, 89] on rect at bounding box center [13, 93] width 10 height 8
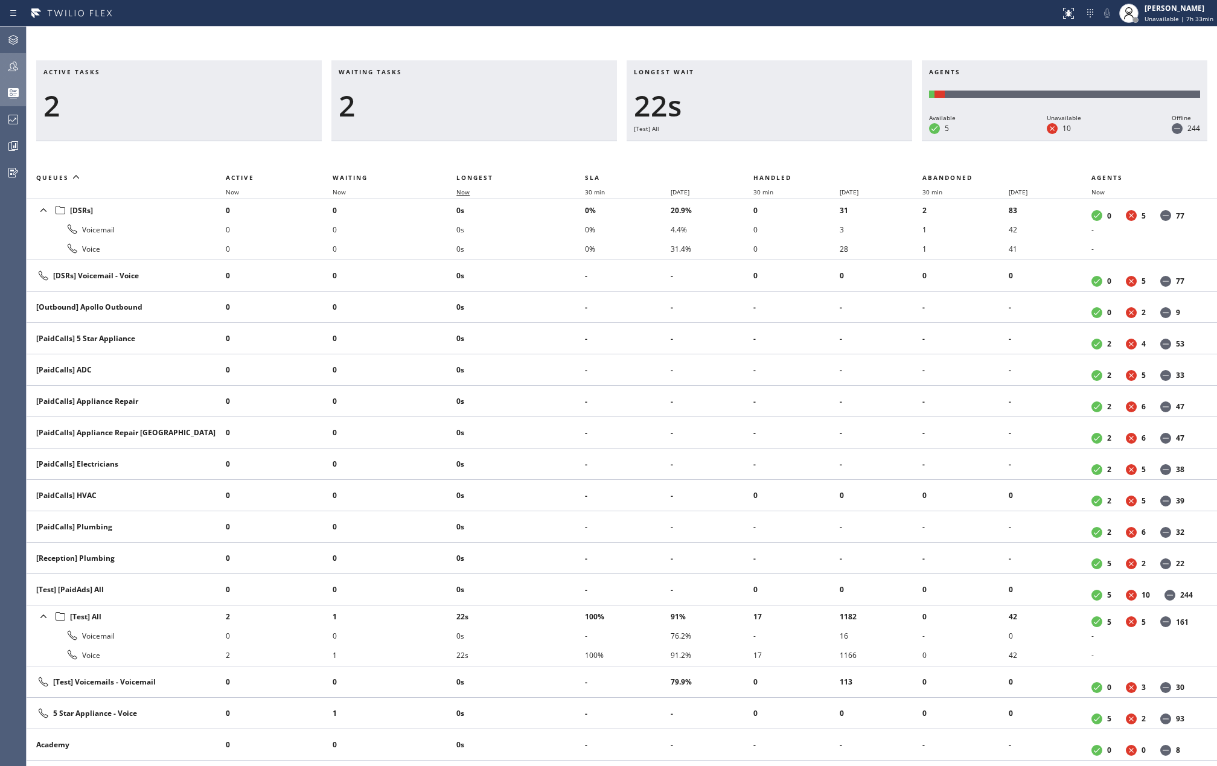
click at [469, 194] on span "Now" at bounding box center [462, 192] width 13 height 8
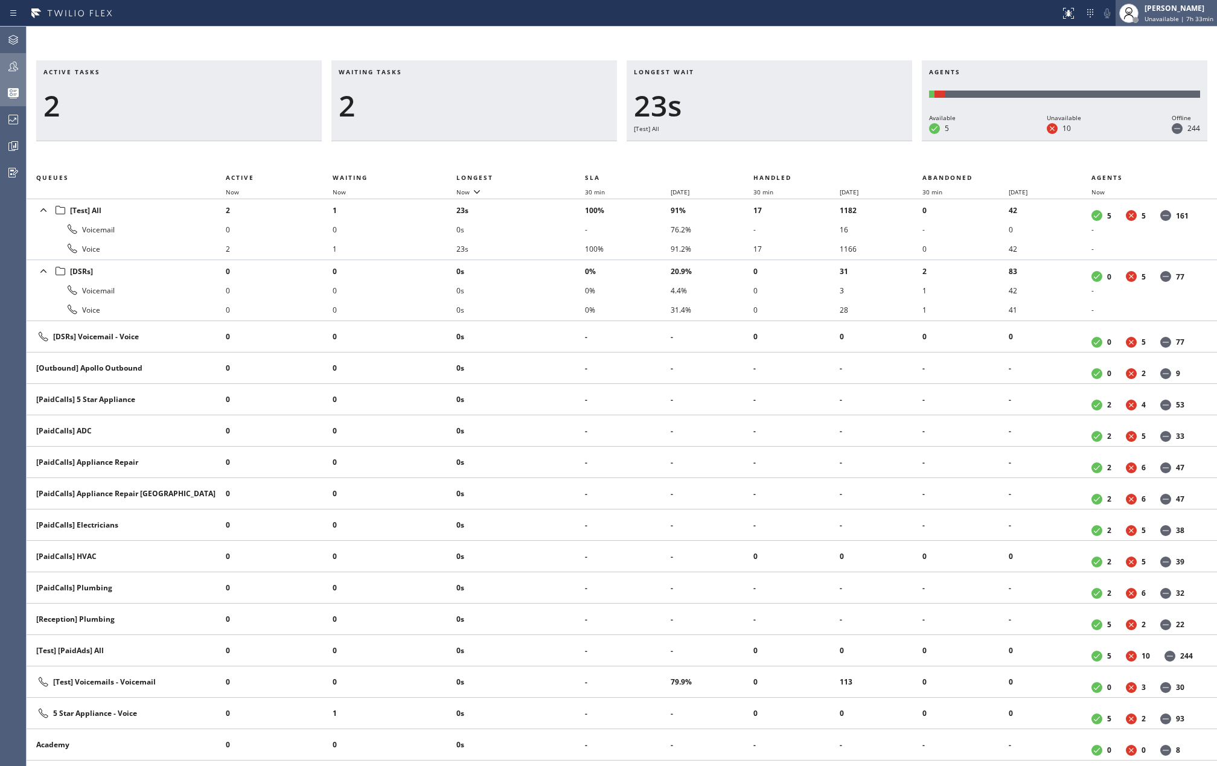
click at [1176, 18] on span "Unavailable | 7h 33min" at bounding box center [1179, 18] width 69 height 8
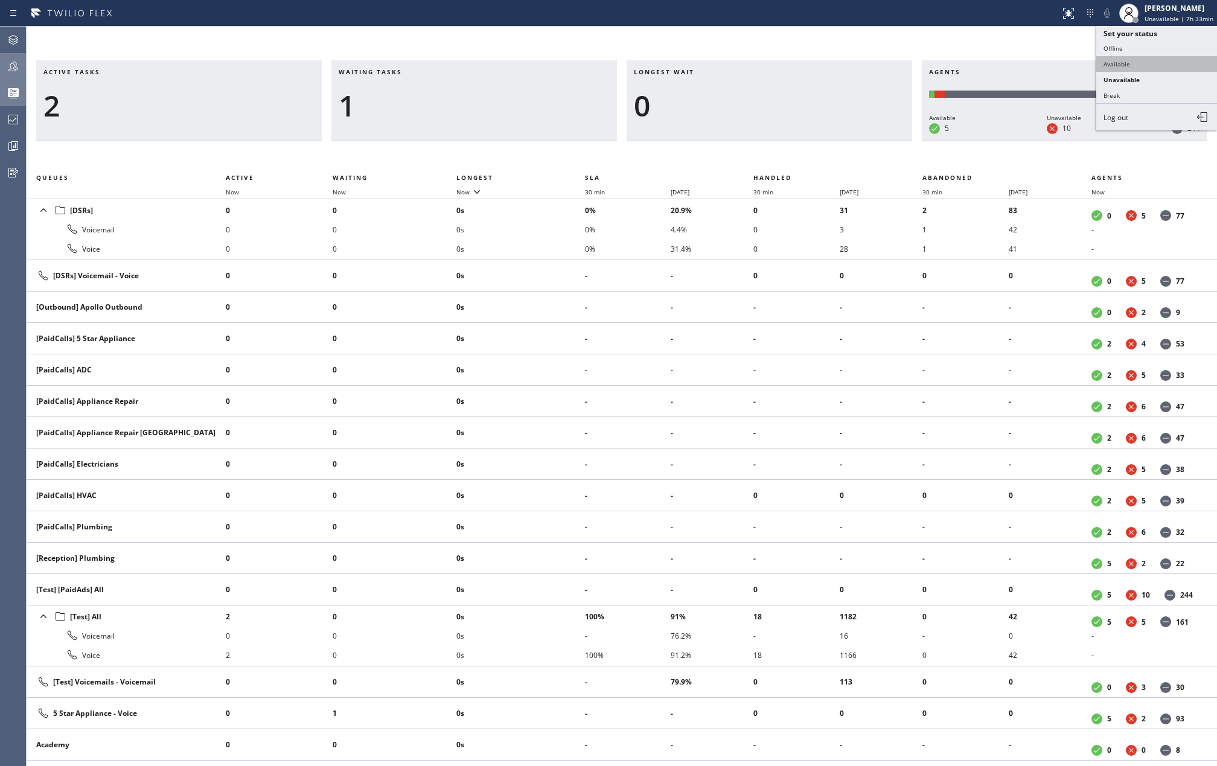
click at [1124, 63] on button "Available" at bounding box center [1156, 64] width 121 height 16
click at [13, 70] on icon at bounding box center [13, 66] width 14 height 14
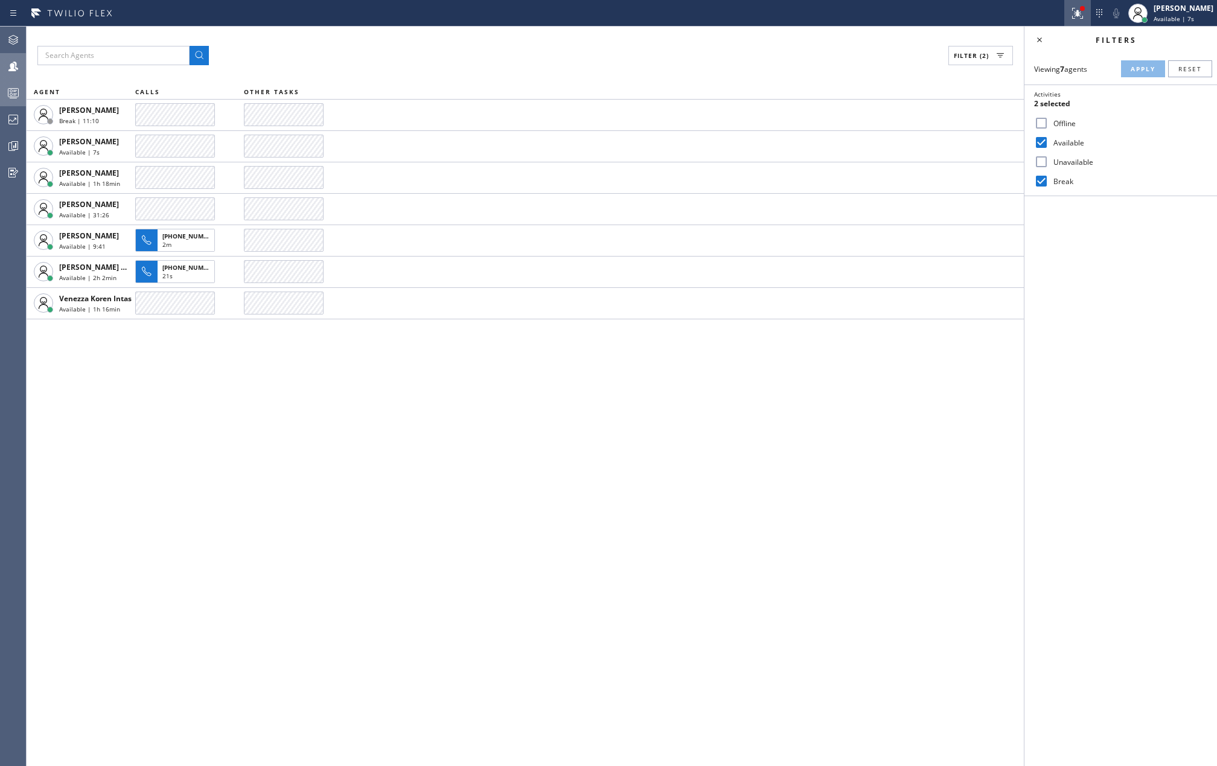
click at [1081, 17] on div at bounding box center [1077, 13] width 27 height 14
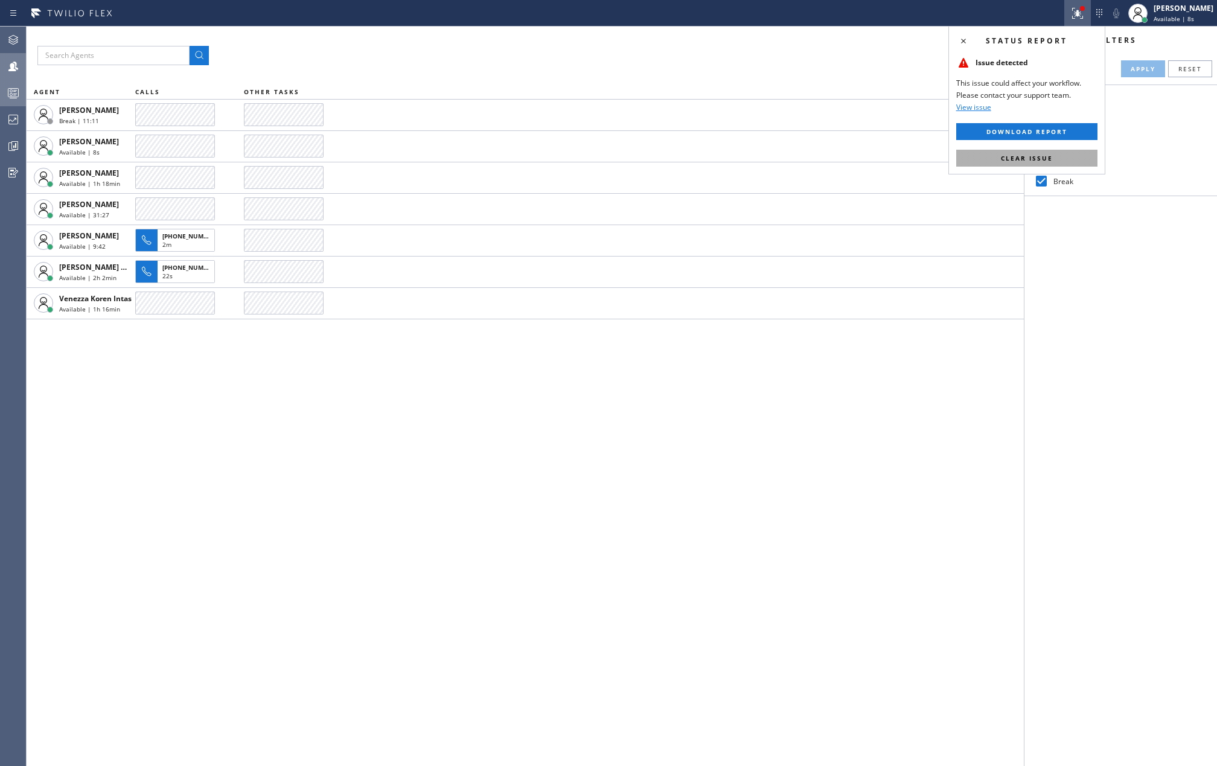
click at [1026, 157] on span "Clear issue" at bounding box center [1027, 158] width 52 height 8
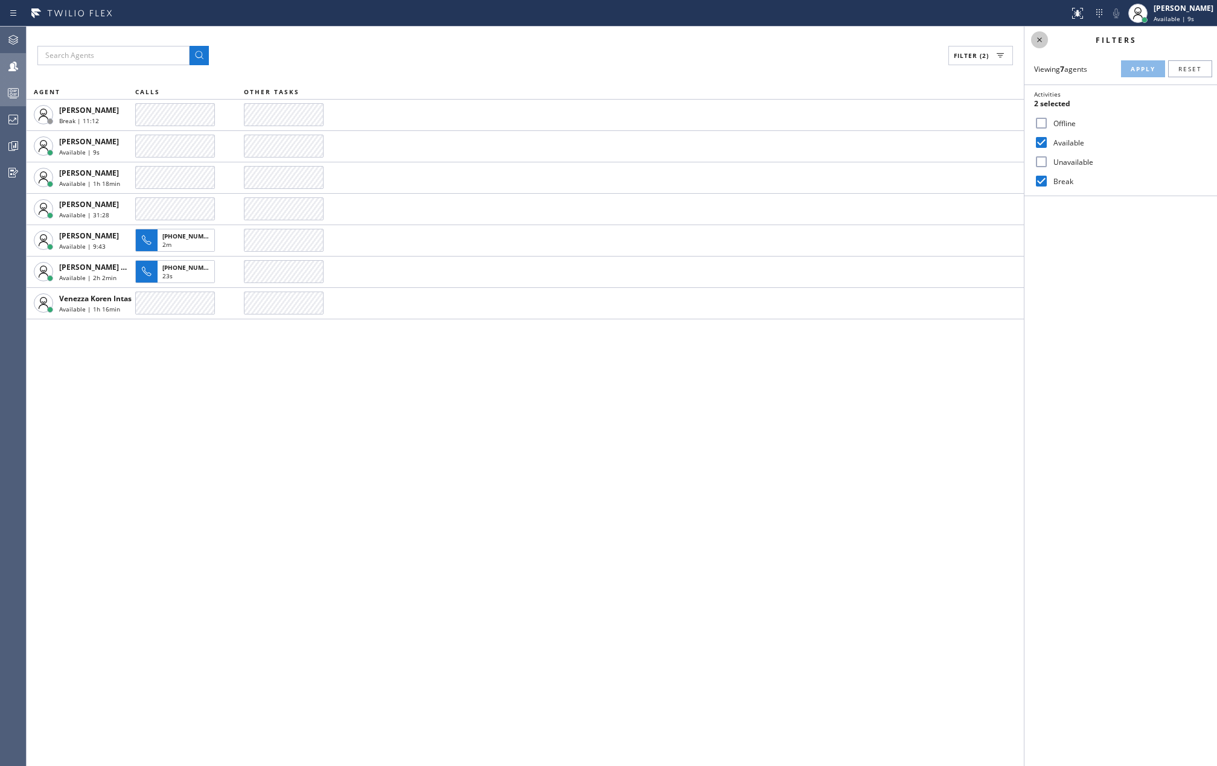
click at [1039, 44] on icon at bounding box center [1039, 40] width 14 height 14
click at [1148, 17] on div at bounding box center [1145, 20] width 6 height 6
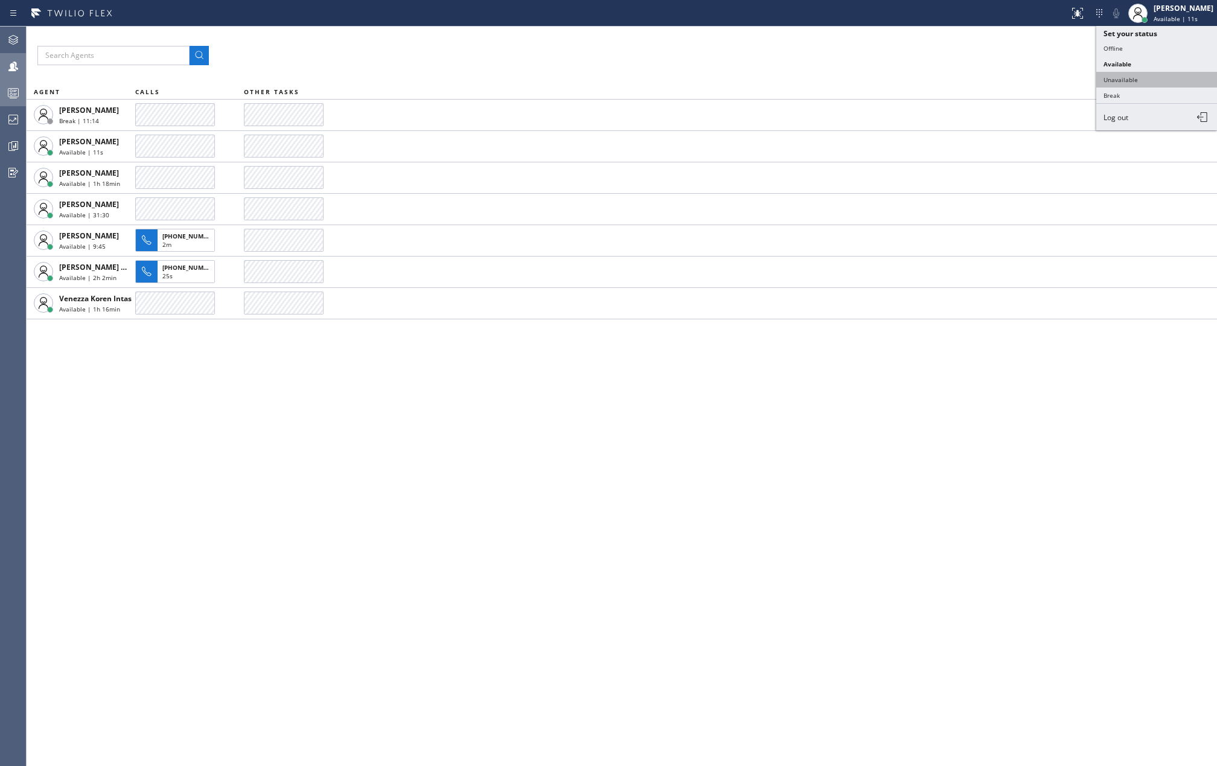
click at [1132, 75] on button "Unavailable" at bounding box center [1156, 80] width 121 height 16
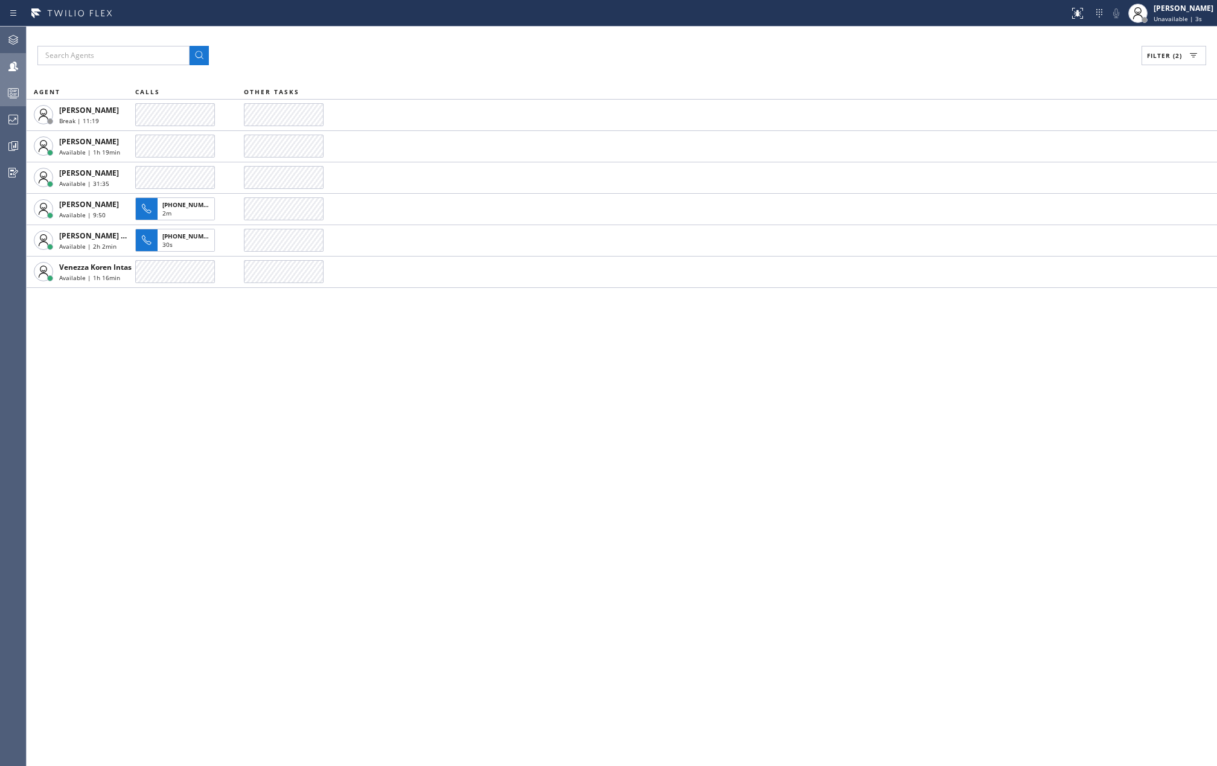
click at [786, 407] on div "Filter (2) AGENT CALLS OTHER TASKS John Tindoc Break | 11:19 Judy Anne Bernalde…" at bounding box center [622, 397] width 1191 height 740
click at [674, 416] on div "Filter (2) AGENT CALLS OTHER TASKS John Tindoc Available | 7:03 Judy Anne Berna…" at bounding box center [622, 397] width 1191 height 740
click at [960, 413] on div "Filter (2) AGENT CALLS OTHER TASKS John Tindoc Available | 7:29 Judy Anne Berna…" at bounding box center [622, 397] width 1191 height 740
click at [872, 418] on div "Filter (2) AGENT CALLS OTHER TASKS John Tindoc Available | 7:31 Judy Anne Berna…" at bounding box center [622, 397] width 1191 height 740
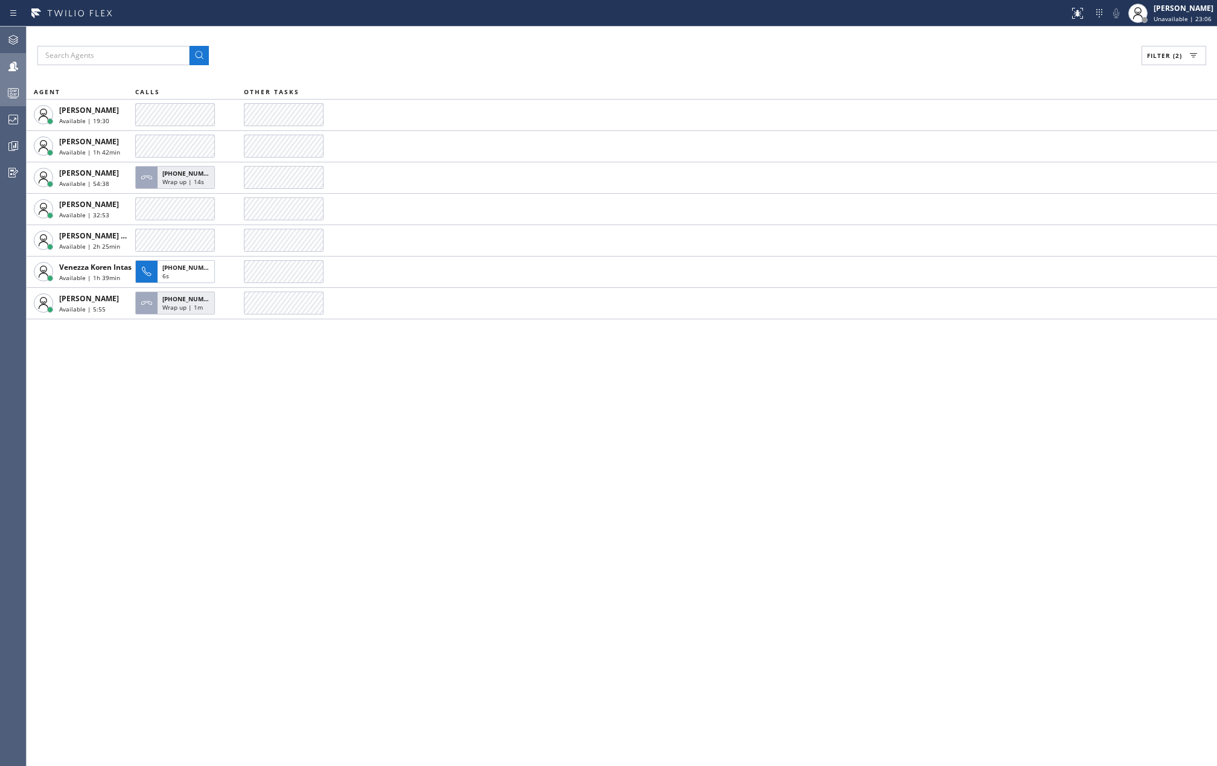
click at [380, 442] on div "Filter (2) AGENT CALLS OTHER TASKS John Tindoc Available | 19:30 Judy Anne Bern…" at bounding box center [622, 397] width 1191 height 740
click at [10, 91] on icon at bounding box center [13, 93] width 14 height 14
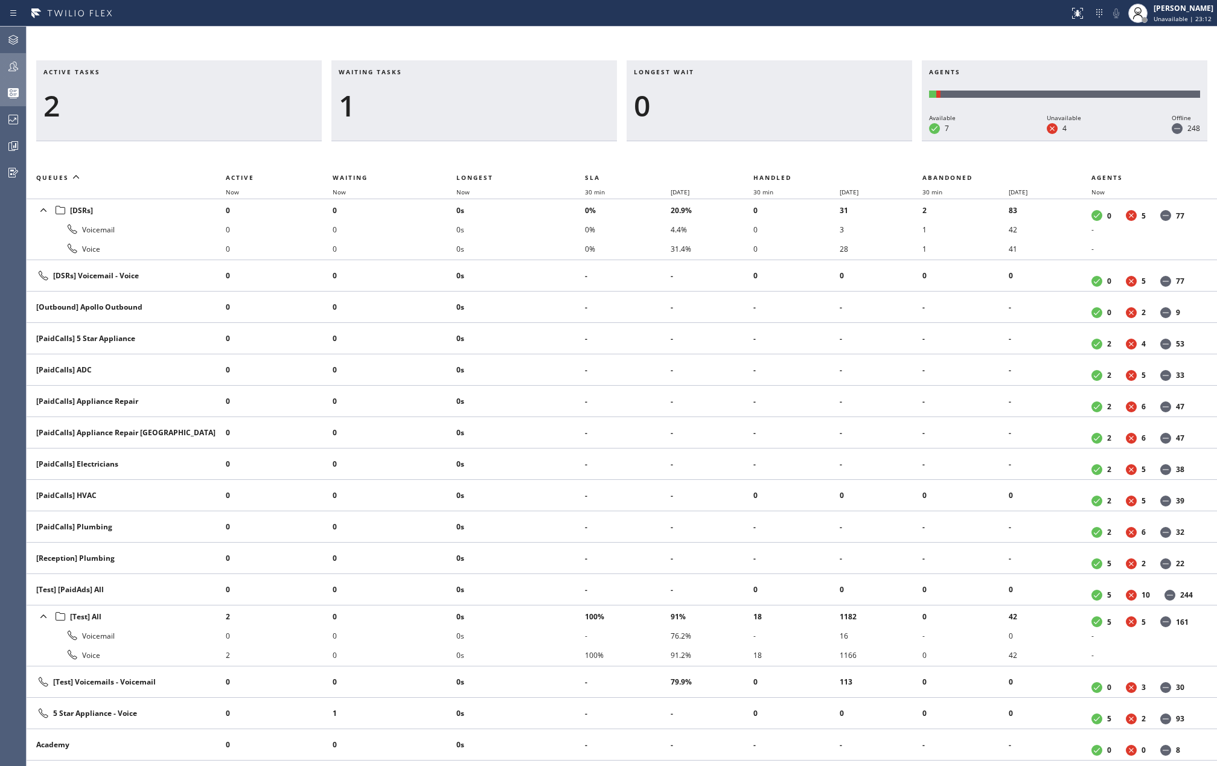
click at [449, 40] on div "Active tasks 2 Waiting tasks 1 Longest wait 0 Agents Available 7 Unavailable 4 …" at bounding box center [622, 397] width 1191 height 740
click at [17, 141] on icon at bounding box center [14, 145] width 7 height 8
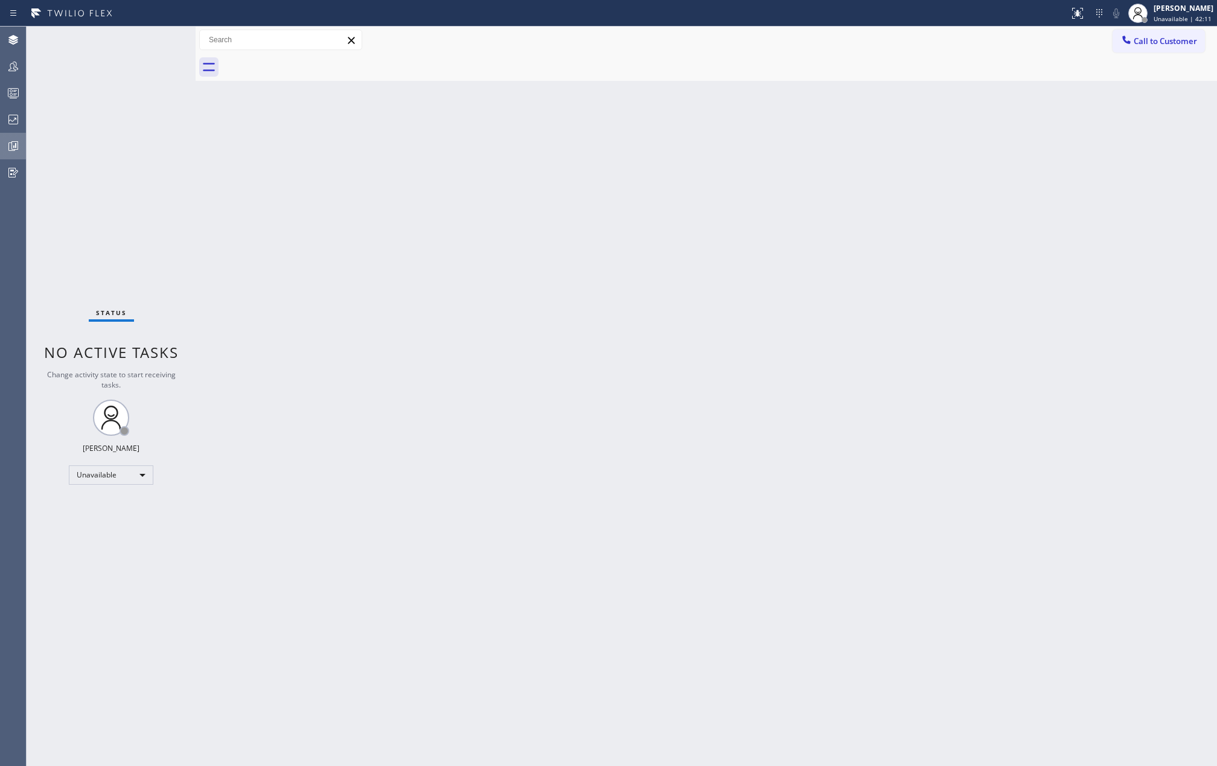
click at [18, 145] on icon at bounding box center [13, 146] width 14 height 14
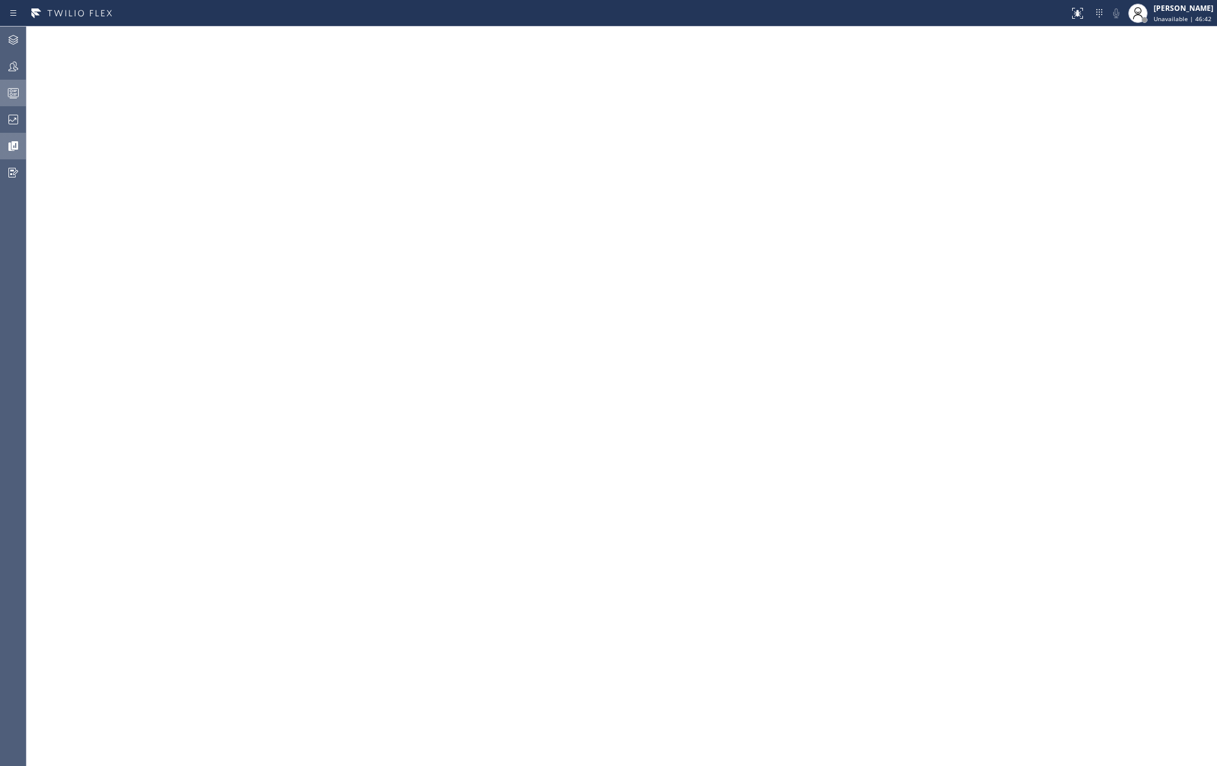
click at [14, 94] on icon at bounding box center [13, 95] width 7 height 8
click at [799, 64] on div at bounding box center [622, 397] width 1191 height 740
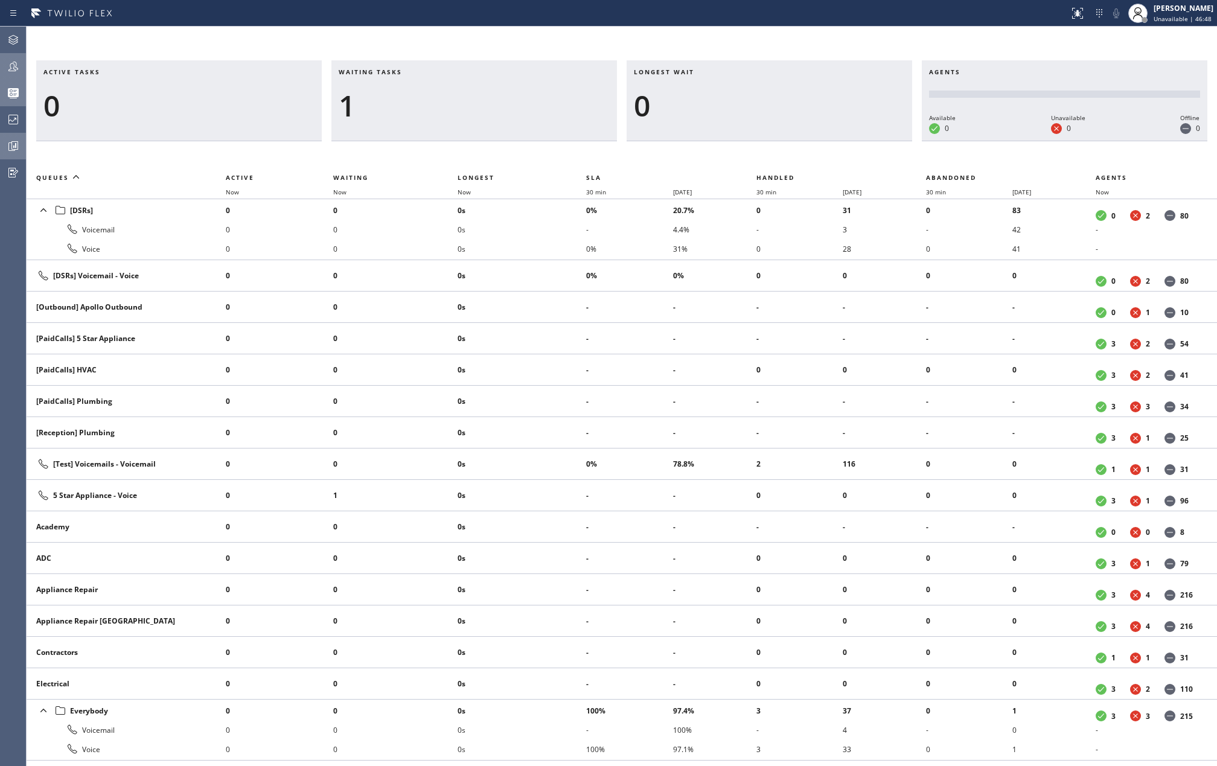
click at [15, 66] on icon at bounding box center [13, 66] width 14 height 14
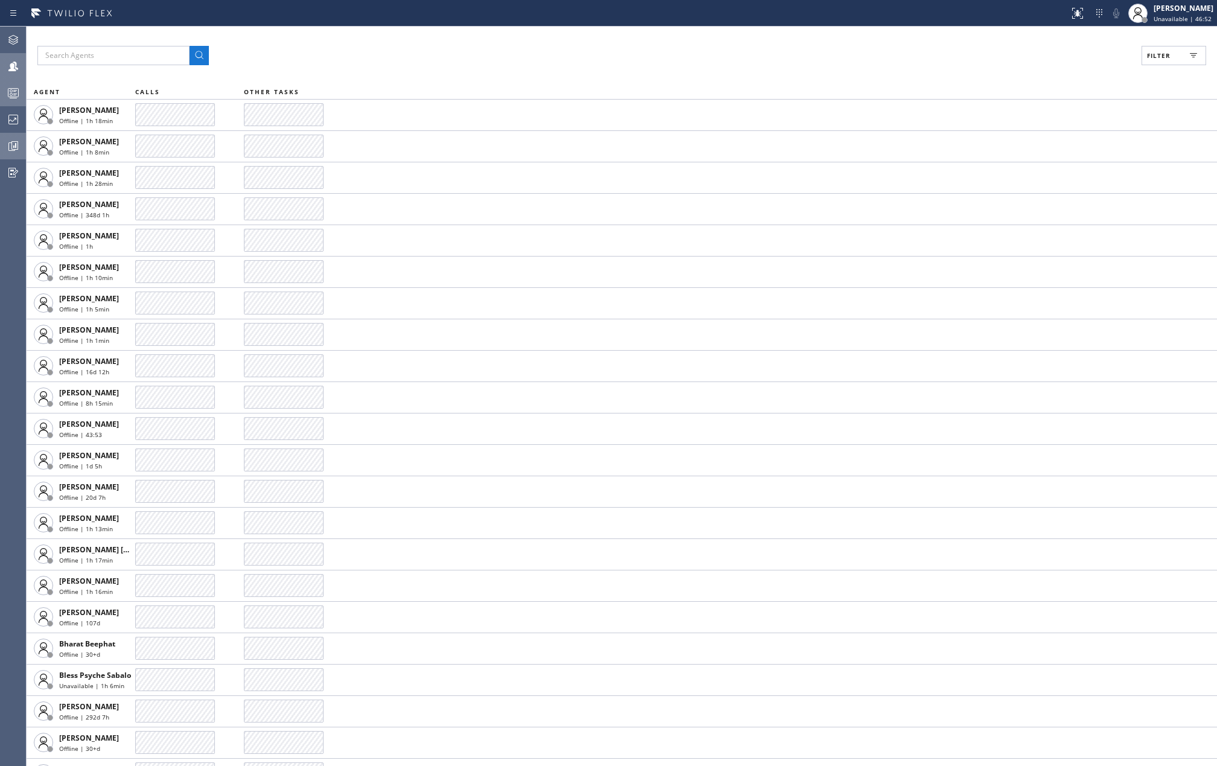
click at [1159, 56] on span "Filter" at bounding box center [1159, 55] width 24 height 8
click at [1045, 138] on input "Available" at bounding box center [1041, 142] width 14 height 14
checkbox input "true"
click at [1040, 181] on input "Break" at bounding box center [1041, 181] width 14 height 14
checkbox input "true"
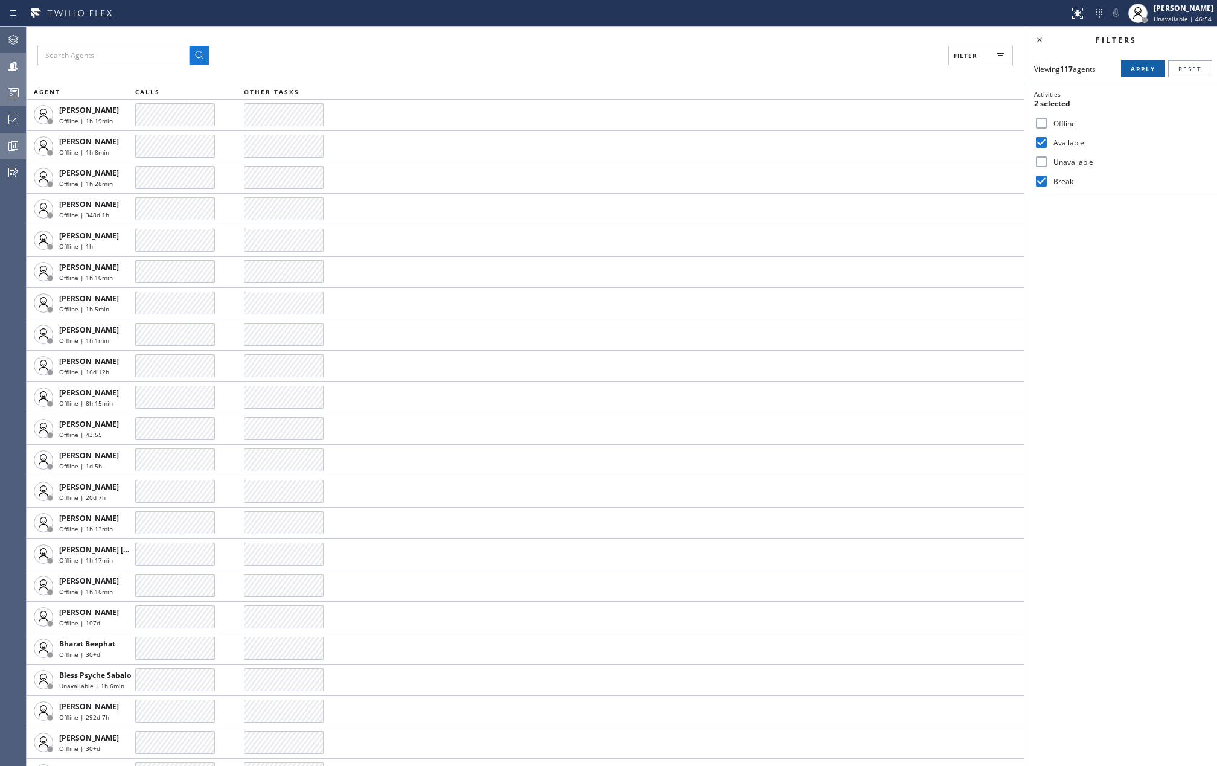
click at [1145, 70] on span "Apply" at bounding box center [1143, 69] width 25 height 8
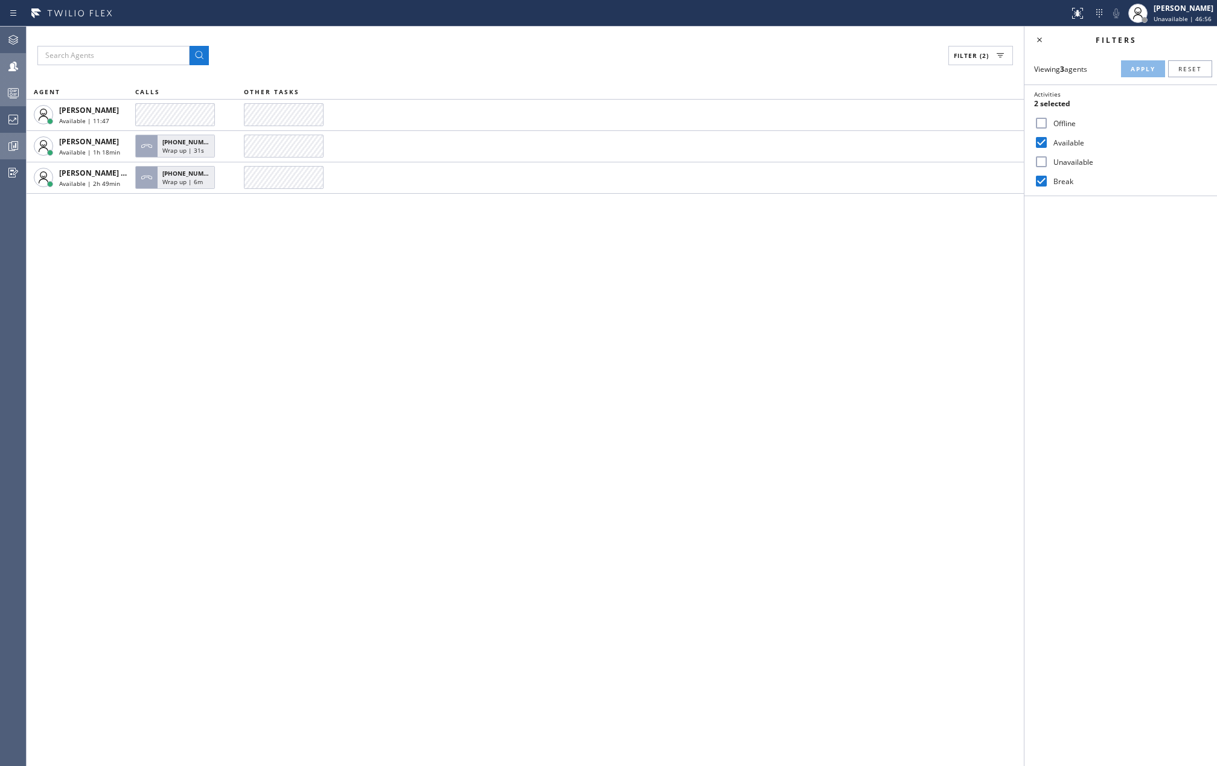
click at [850, 48] on div "Filter (2)" at bounding box center [525, 55] width 976 height 19
click at [778, 343] on div "Filter (2) AGENT CALLS OTHER TASKS John Tindoc Available | 11:47 Judy Mae Satur…" at bounding box center [525, 397] width 997 height 740
click at [13, 88] on icon at bounding box center [13, 93] width 14 height 14
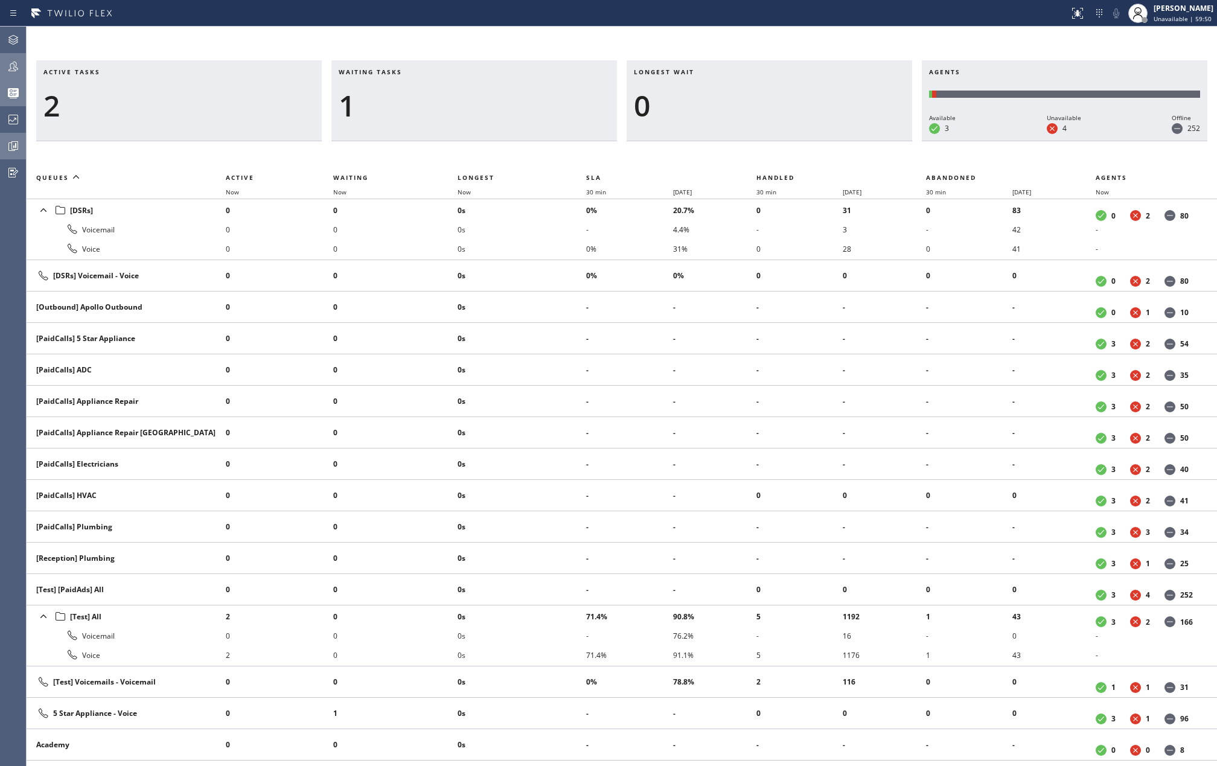
click at [18, 63] on icon at bounding box center [13, 66] width 14 height 14
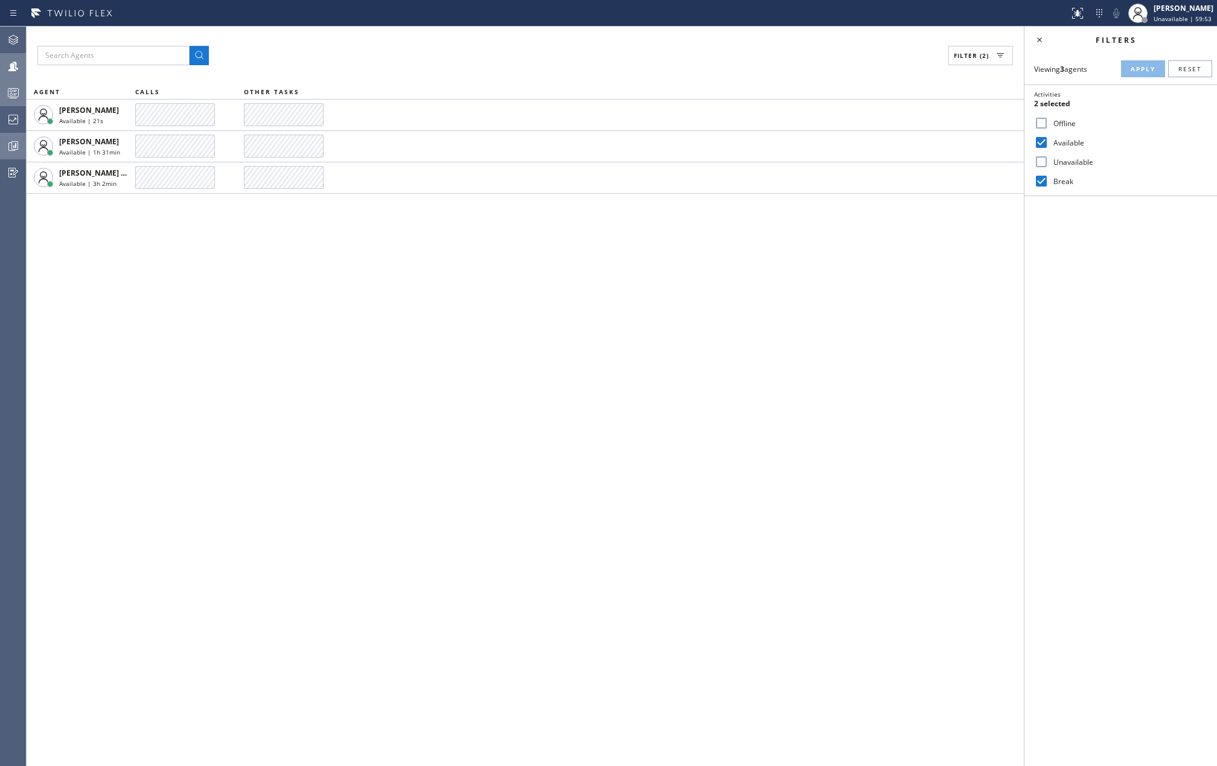
click at [14, 89] on icon at bounding box center [13, 93] width 14 height 14
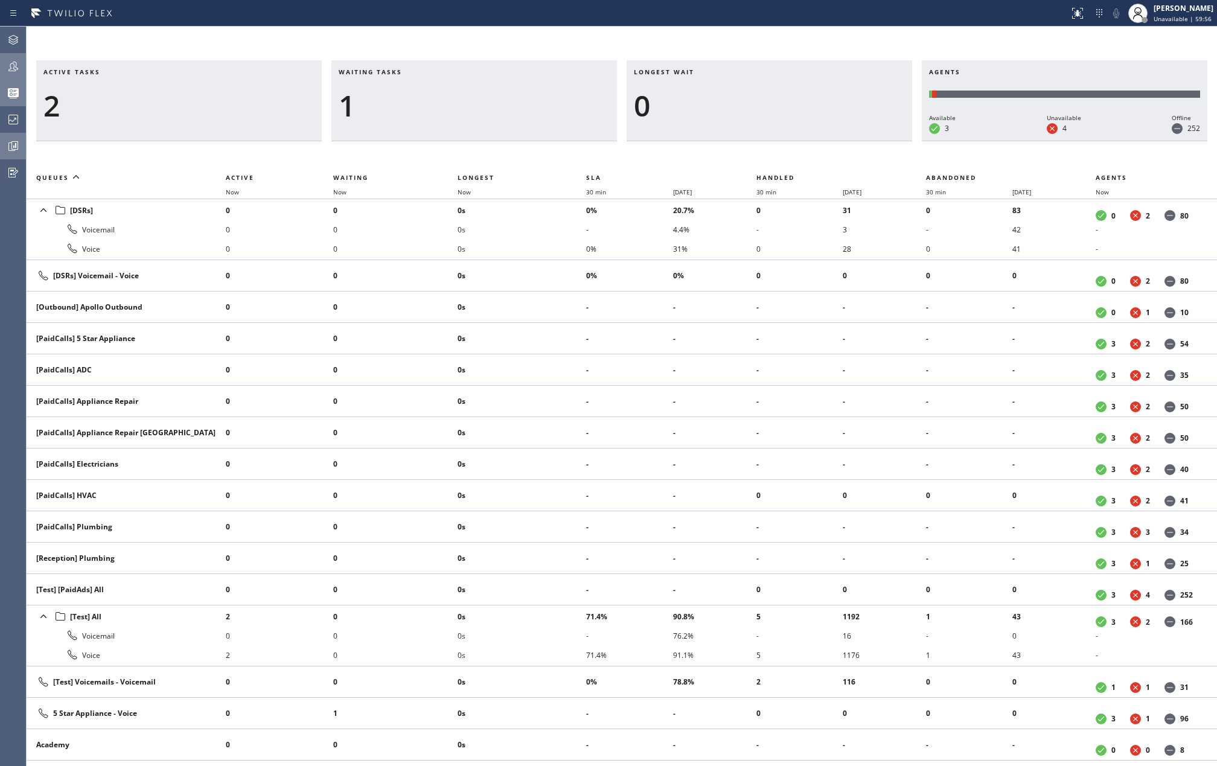
click at [10, 68] on icon at bounding box center [13, 67] width 10 height 10
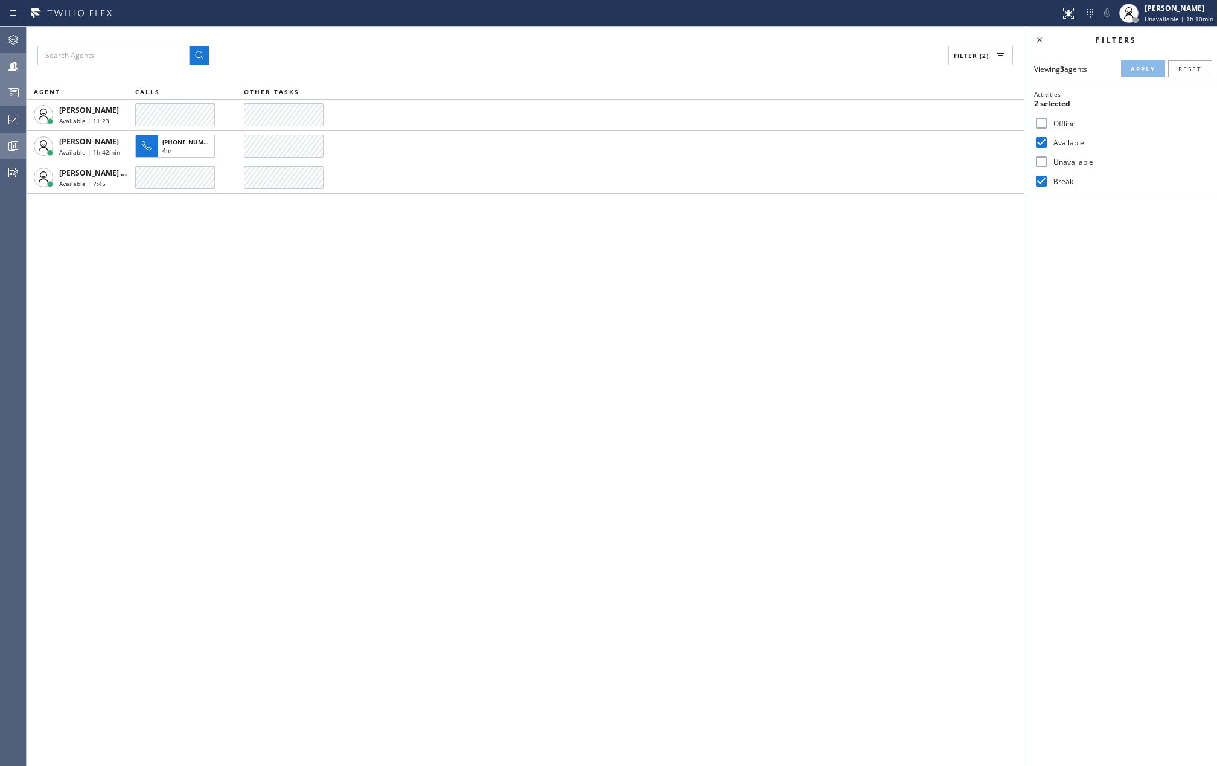
click at [830, 325] on div "Filter (2) AGENT CALLS OTHER TASKS John Tindoc Available | 11:23 Judy Mae Satur…" at bounding box center [525, 397] width 997 height 740
click at [16, 146] on icon at bounding box center [14, 145] width 3 height 5
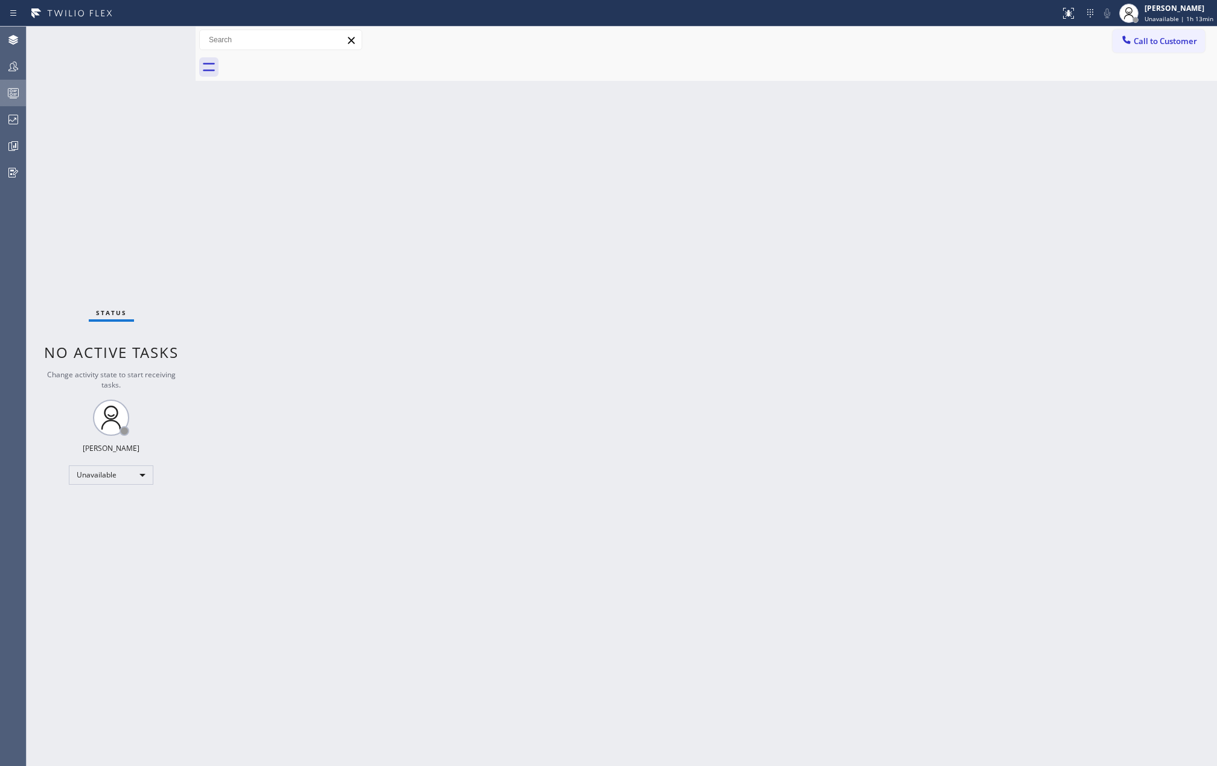
click at [13, 89] on rect at bounding box center [13, 93] width 10 height 8
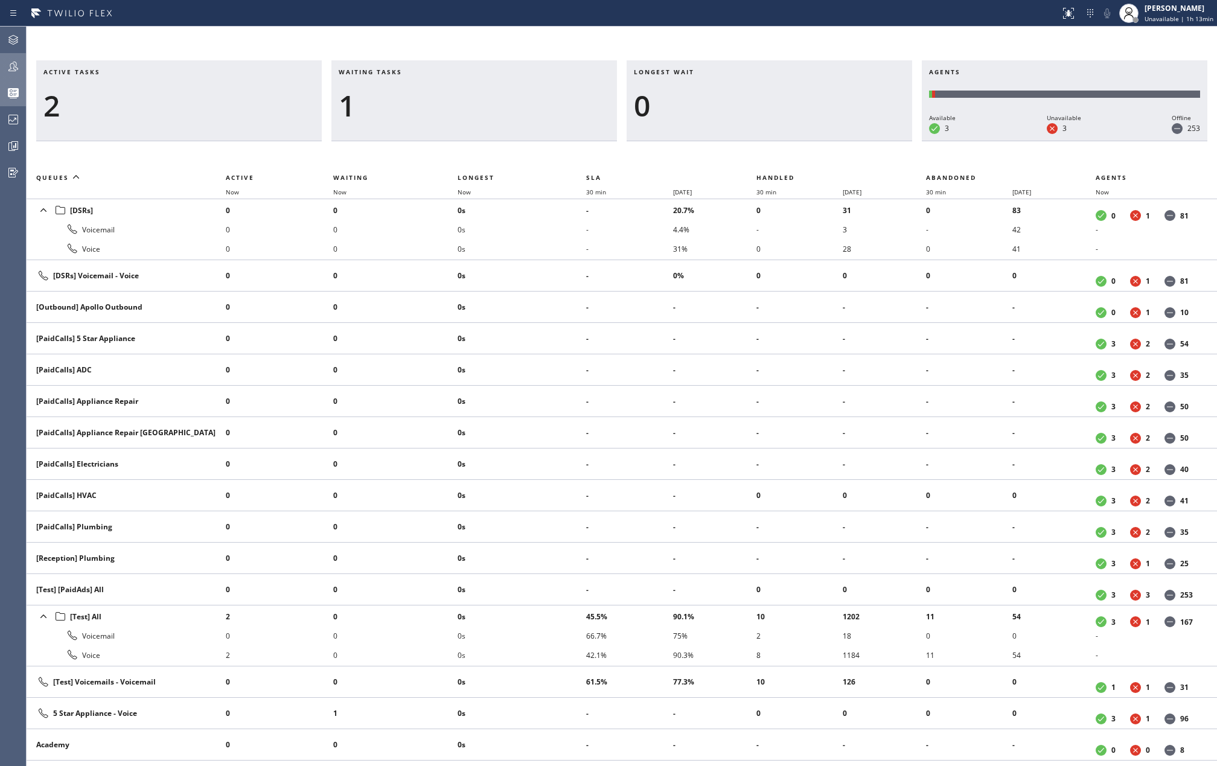
click at [22, 68] on div at bounding box center [13, 66] width 27 height 14
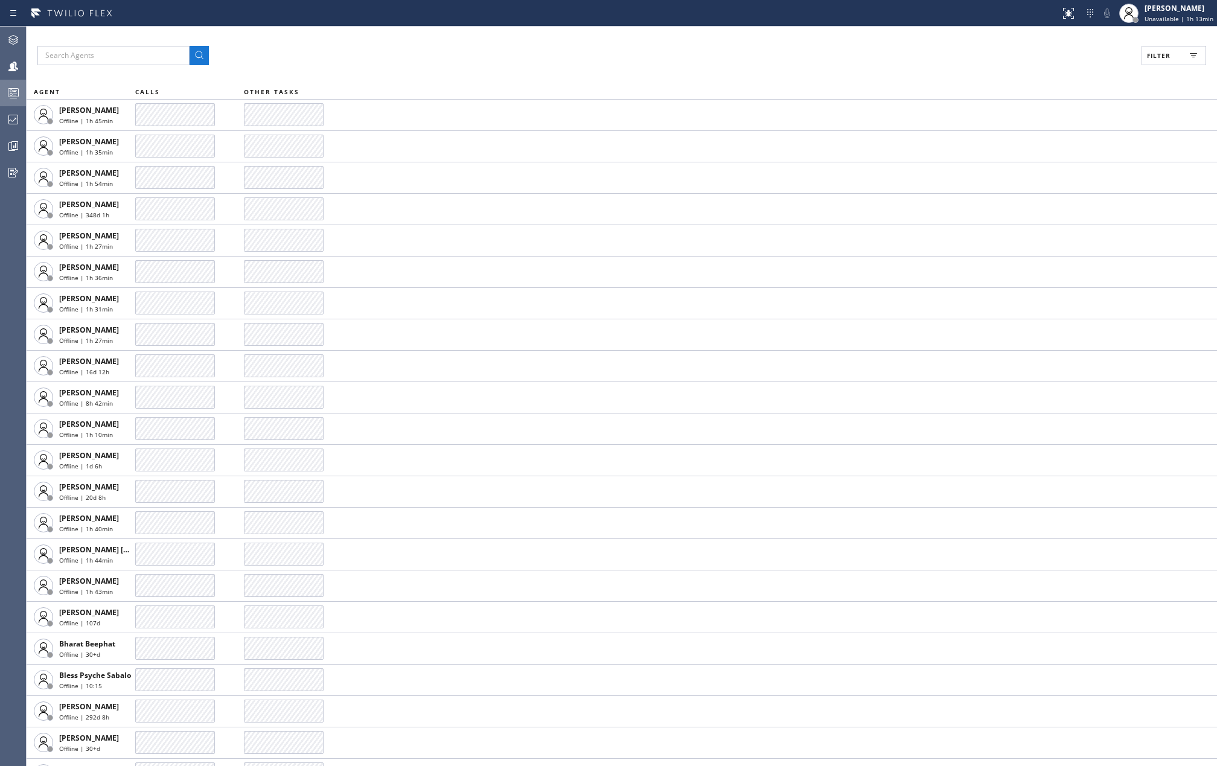
click at [1167, 56] on span "Filter" at bounding box center [1159, 55] width 24 height 8
click at [1061, 144] on label "Available" at bounding box center [1128, 143] width 159 height 10
click at [1049, 144] on input "Available" at bounding box center [1041, 142] width 14 height 14
checkbox input "true"
click at [1054, 185] on label "Break" at bounding box center [1128, 181] width 159 height 10
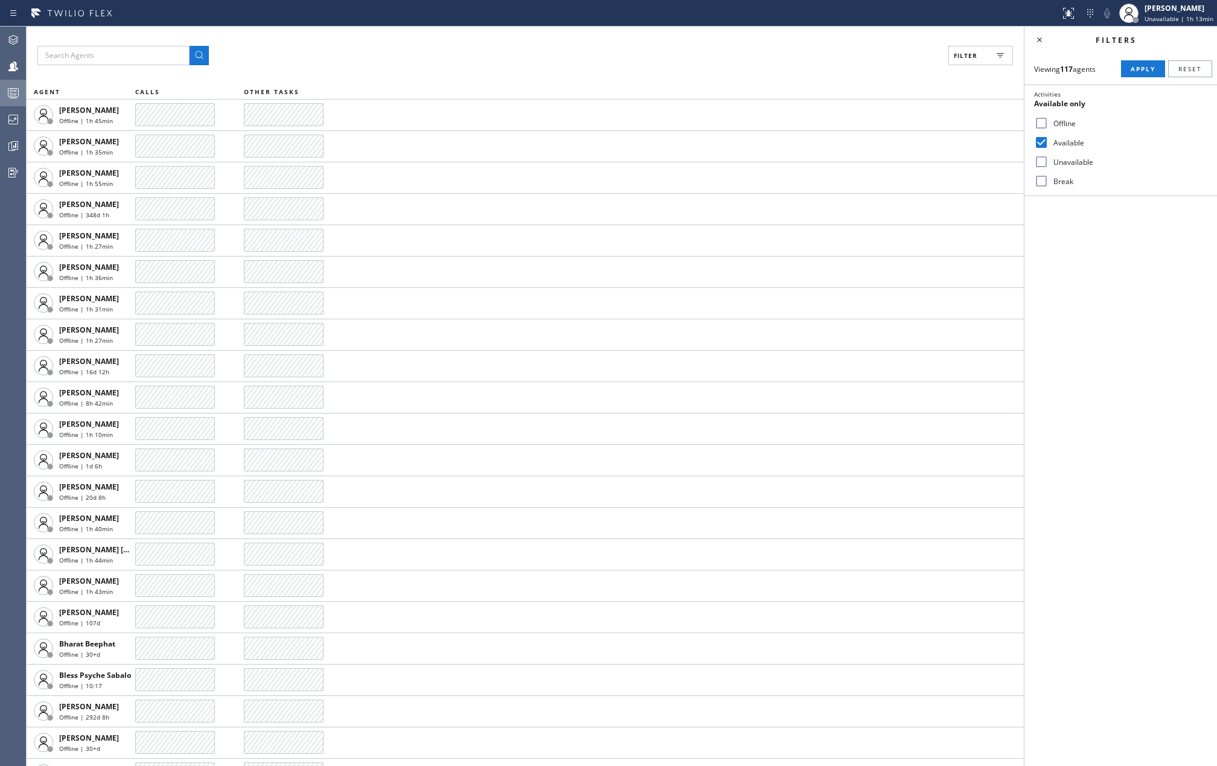
click at [1049, 185] on input "Break" at bounding box center [1041, 181] width 14 height 14
checkbox input "true"
click at [1146, 53] on div "Viewing 117 agents Apply Reset Activities 2 selected Offline Available Unavaila…" at bounding box center [1121, 124] width 193 height 143
click at [1141, 66] on span "Apply" at bounding box center [1143, 69] width 25 height 8
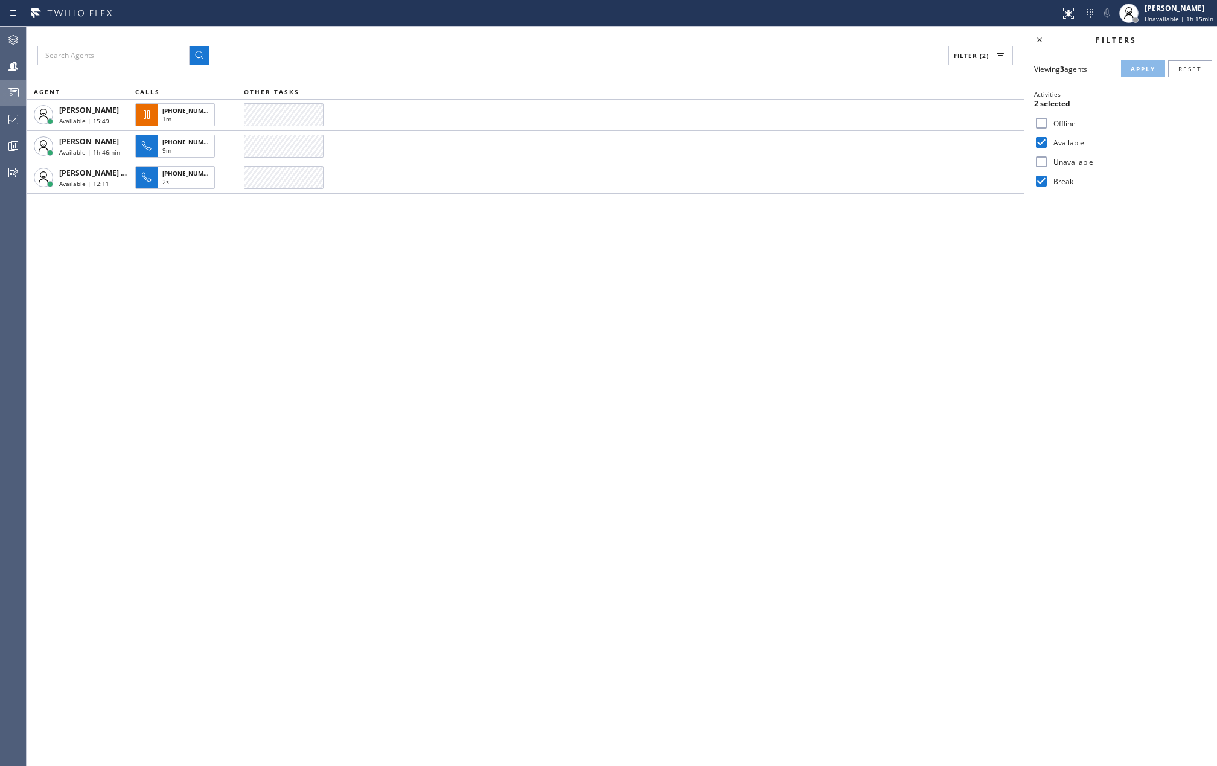
click at [203, 417] on div "Filter (2) AGENT CALLS OTHER TASKS [PERSON_NAME] Available | 15:49 [PHONE_NUMBE…" at bounding box center [525, 397] width 997 height 740
click at [13, 89] on icon at bounding box center [13, 93] width 14 height 14
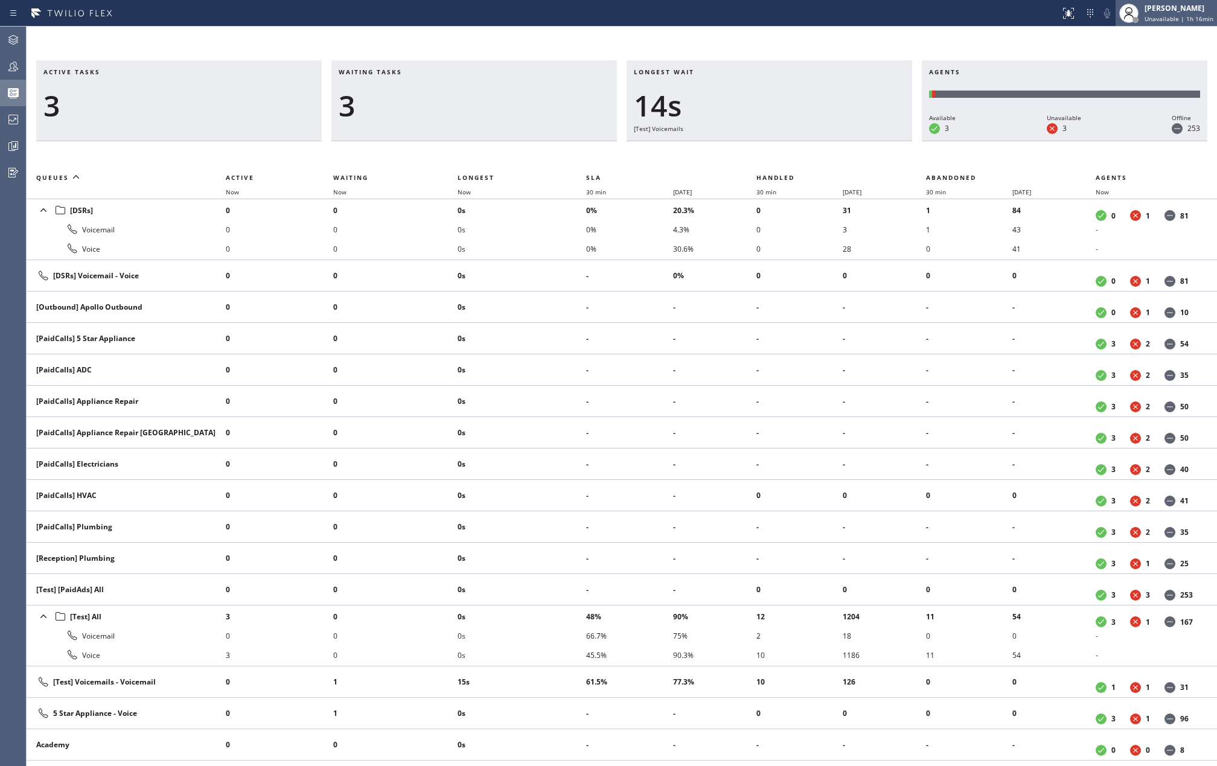
click at [1162, 12] on div "[PERSON_NAME]" at bounding box center [1179, 8] width 69 height 10
click at [1107, 63] on button "Available" at bounding box center [1156, 64] width 121 height 16
click at [15, 66] on icon at bounding box center [13, 66] width 14 height 14
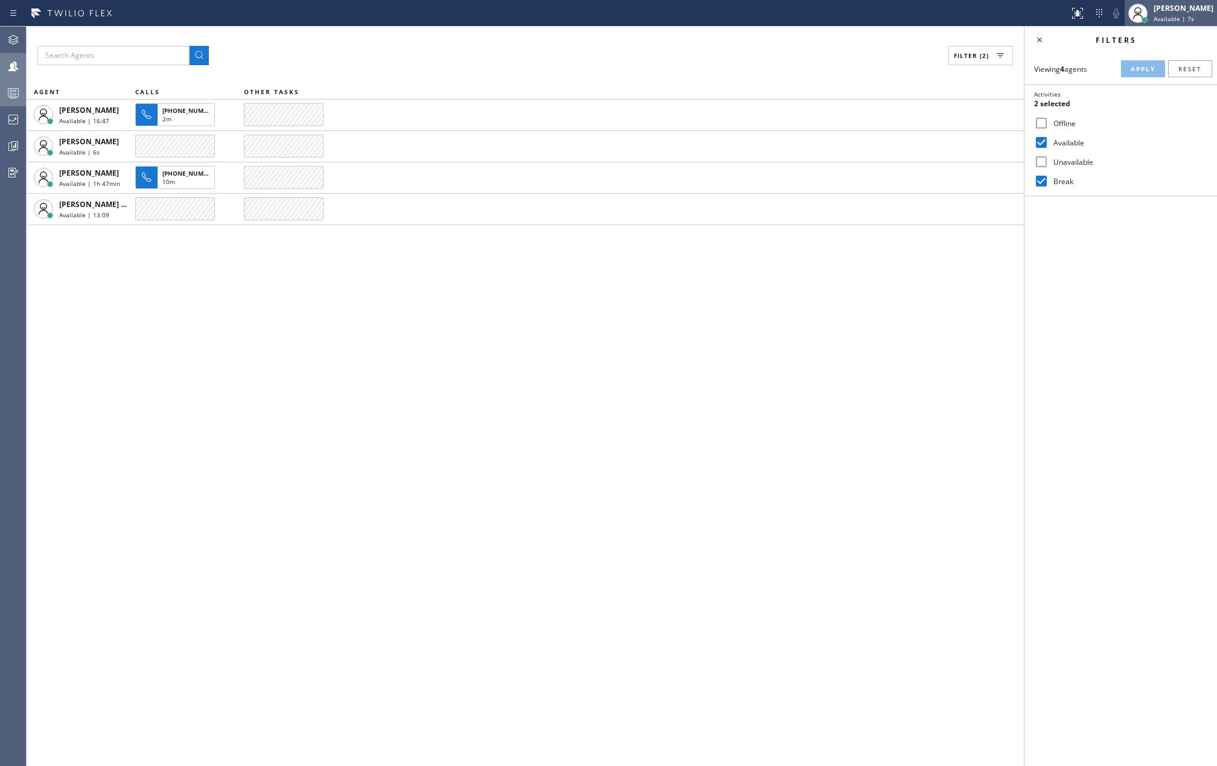
click at [1192, 11] on div "[PERSON_NAME]" at bounding box center [1184, 8] width 60 height 10
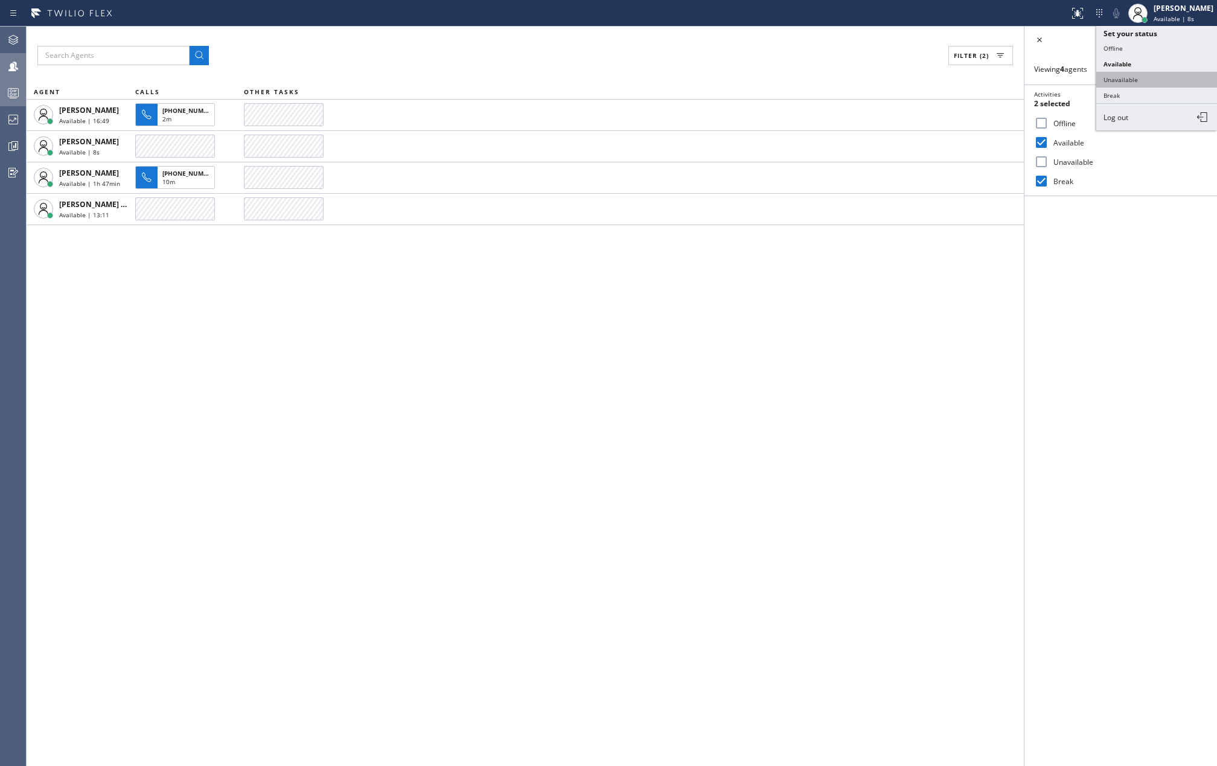
click at [1142, 75] on button "Unavailable" at bounding box center [1156, 80] width 121 height 16
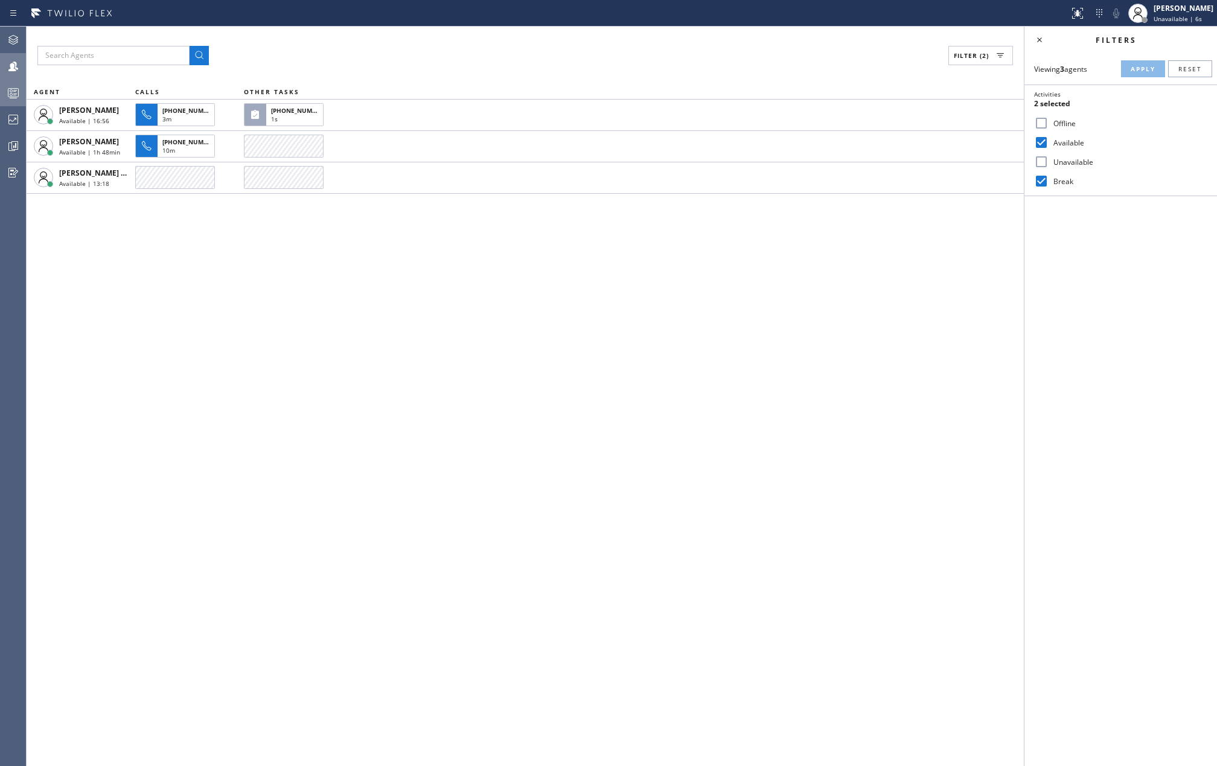
click at [506, 436] on div "Filter (2) AGENT CALLS OTHER TASKS [PERSON_NAME] Available | 16:56 [PHONE_NUMBE…" at bounding box center [525, 397] width 997 height 740
click at [585, 453] on div "Filter (2) AGENT CALLS OTHER TASKS [PERSON_NAME] Available | 17:00 [PHONE_NUMBE…" at bounding box center [525, 397] width 997 height 740
click at [728, 389] on div "Filter (2) AGENT CALLS OTHER TASKS [PERSON_NAME] Available | 17:10 [PHONE_NUMBE…" at bounding box center [525, 397] width 997 height 740
click at [828, 427] on div "Filter (2) AGENT CALLS OTHER TASKS [PERSON_NAME] Available | 17:16 [PHONE_NUMBE…" at bounding box center [525, 397] width 997 height 740
click at [18, 89] on icon at bounding box center [13, 93] width 14 height 14
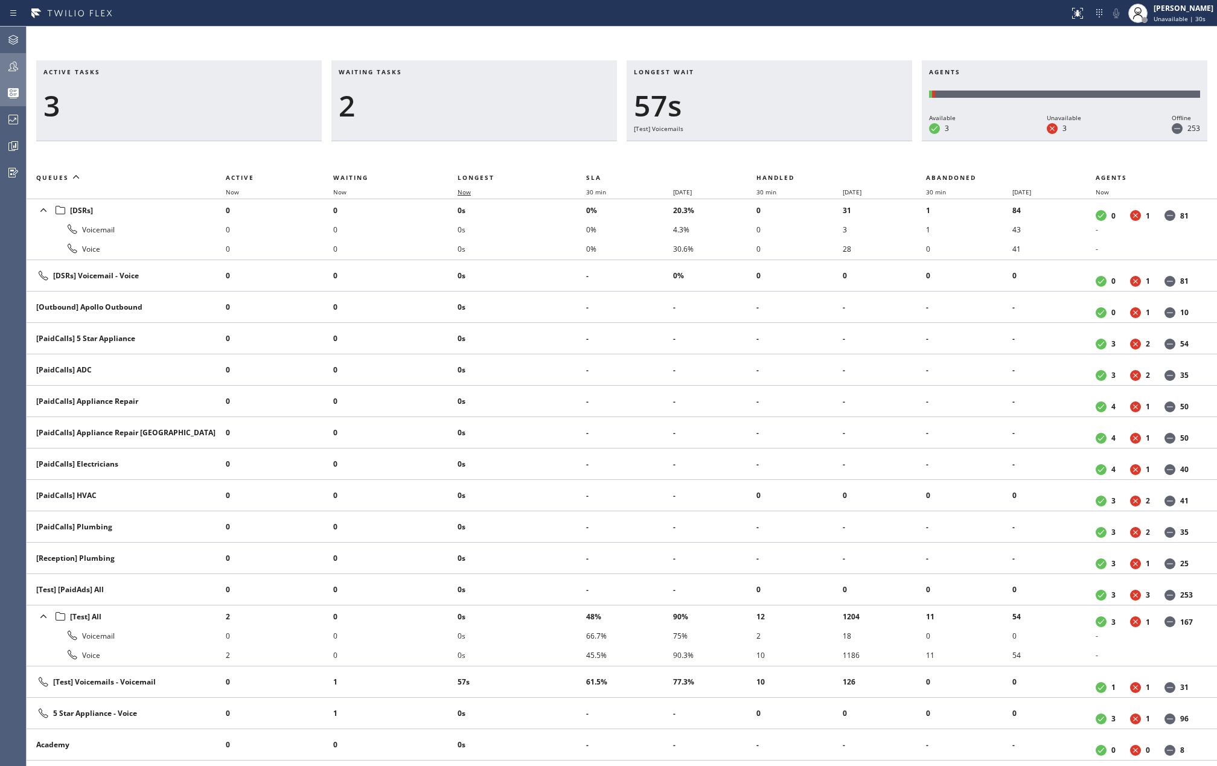
click at [463, 194] on span "Now" at bounding box center [464, 192] width 13 height 8
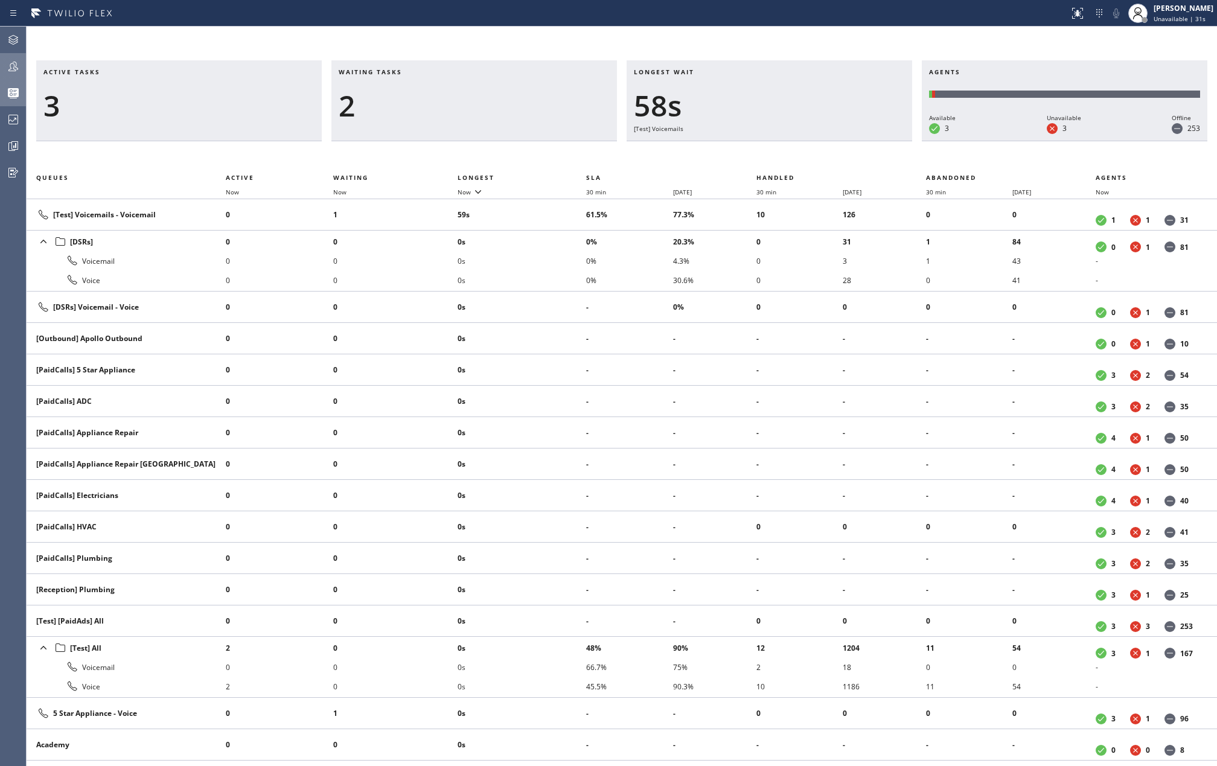
click at [520, 48] on div "Active tasks 3 Waiting tasks 2 Longest wait 58s [Test] Voicemails Agents Availa…" at bounding box center [622, 397] width 1191 height 740
click at [530, 46] on div "Active tasks 1 Waiting tasks 2 Longest wait 6s Everyone Agents Available 3 Unav…" at bounding box center [622, 397] width 1191 height 740
click at [530, 46] on div "Active tasks 1 Waiting tasks 2 Longest wait 9s Everyone Agents Available 3 Unav…" at bounding box center [622, 397] width 1191 height 740
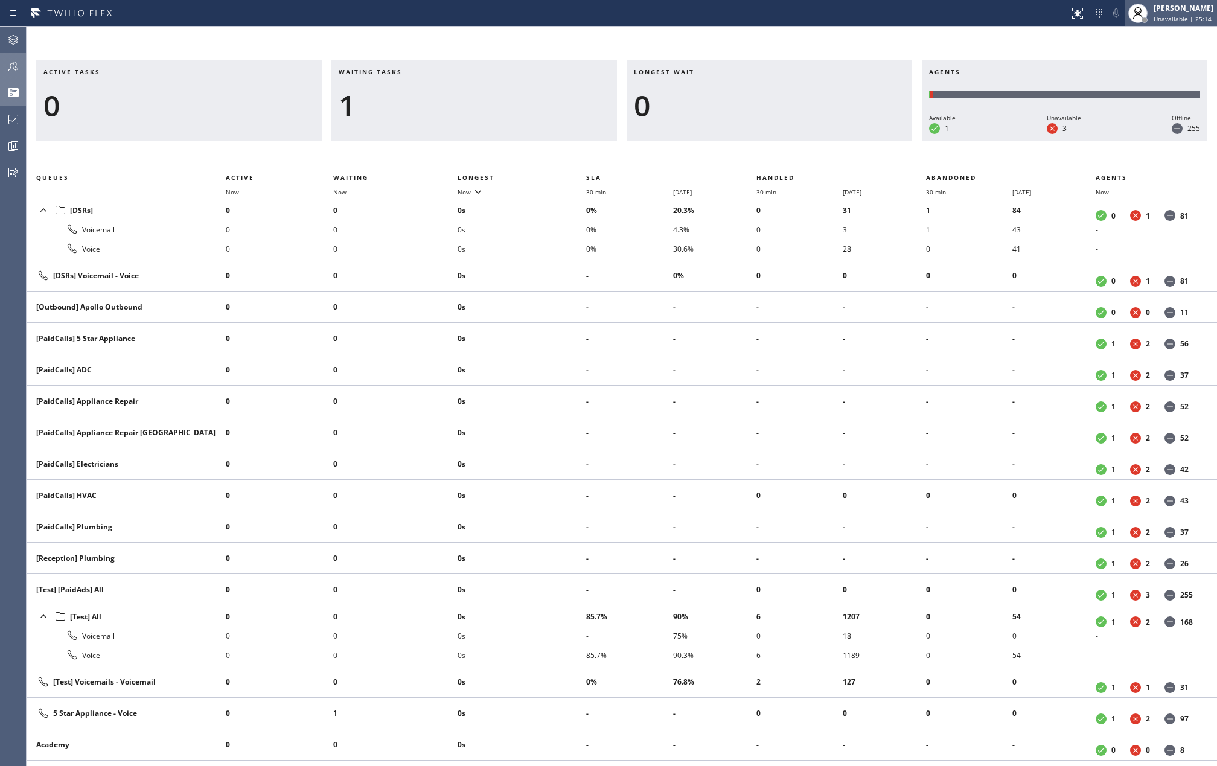
click at [1194, 13] on div "[PERSON_NAME] Unavailable | 25:14" at bounding box center [1184, 12] width 66 height 21
click at [1138, 48] on button "Offline" at bounding box center [1156, 48] width 121 height 16
click at [1193, 16] on span "Offline | 1:41" at bounding box center [1173, 18] width 39 height 8
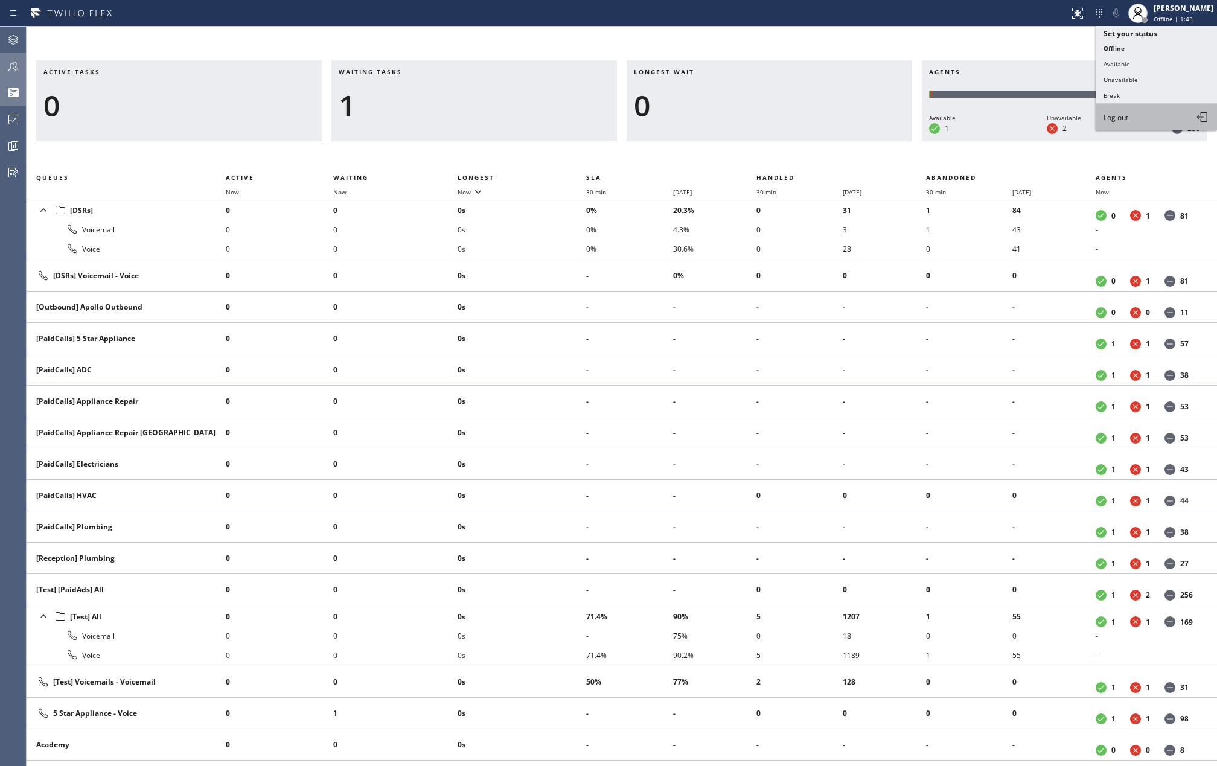
click at [1135, 119] on button "Log out" at bounding box center [1156, 117] width 121 height 27
